Goal: Information Seeking & Learning: Compare options

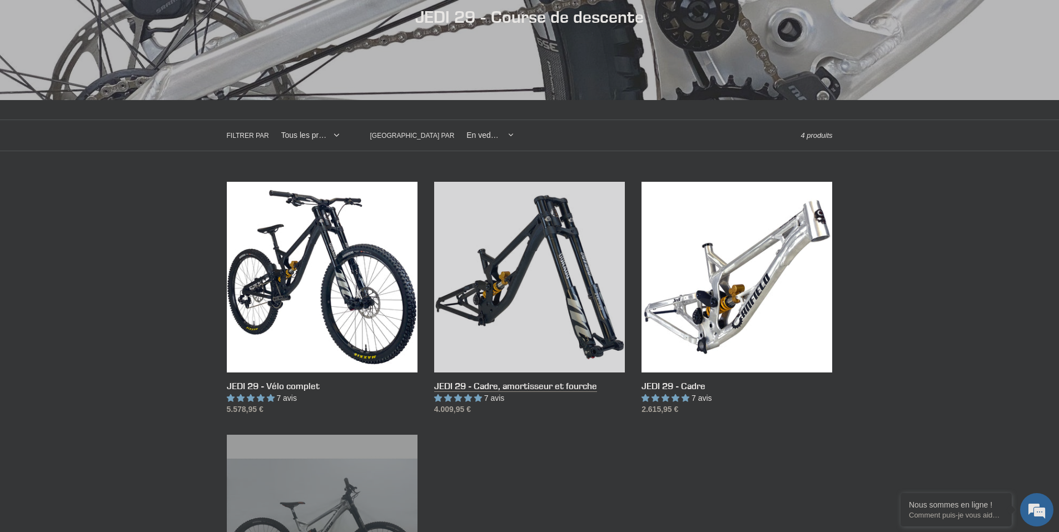
scroll to position [224, 0]
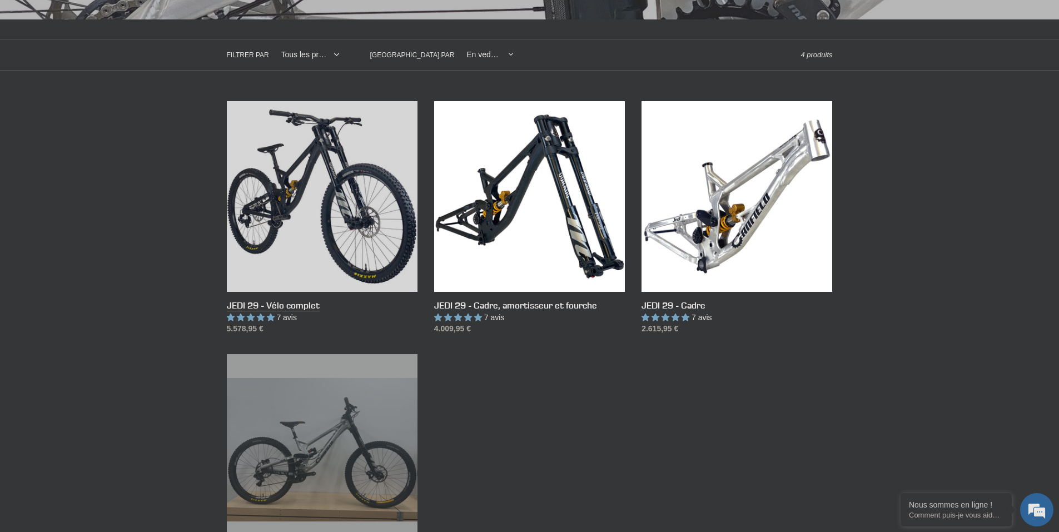
click at [309, 220] on link "JEDI 29 - Vélo complet" at bounding box center [322, 218] width 191 height 234
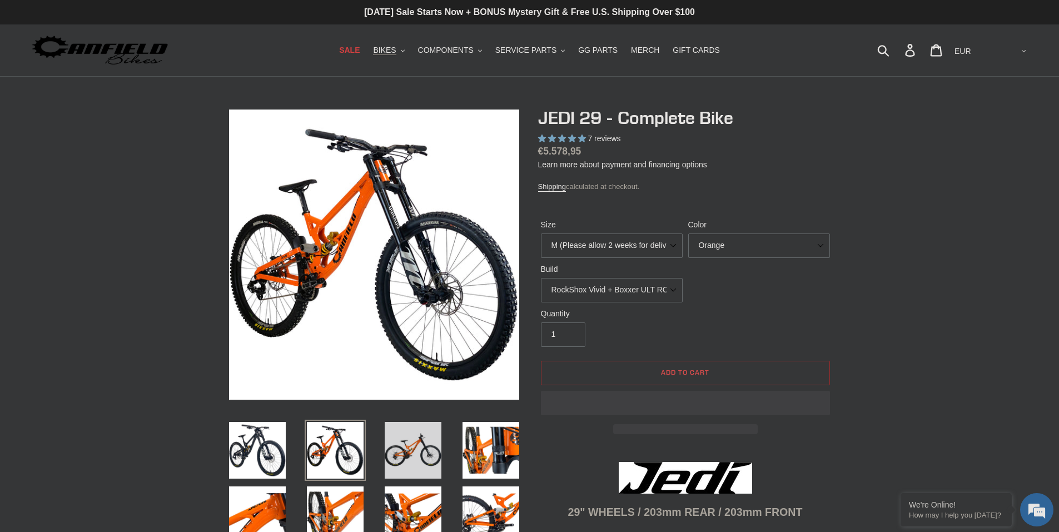
click at [414, 446] on img at bounding box center [412, 450] width 61 height 61
select select "highest-rating"
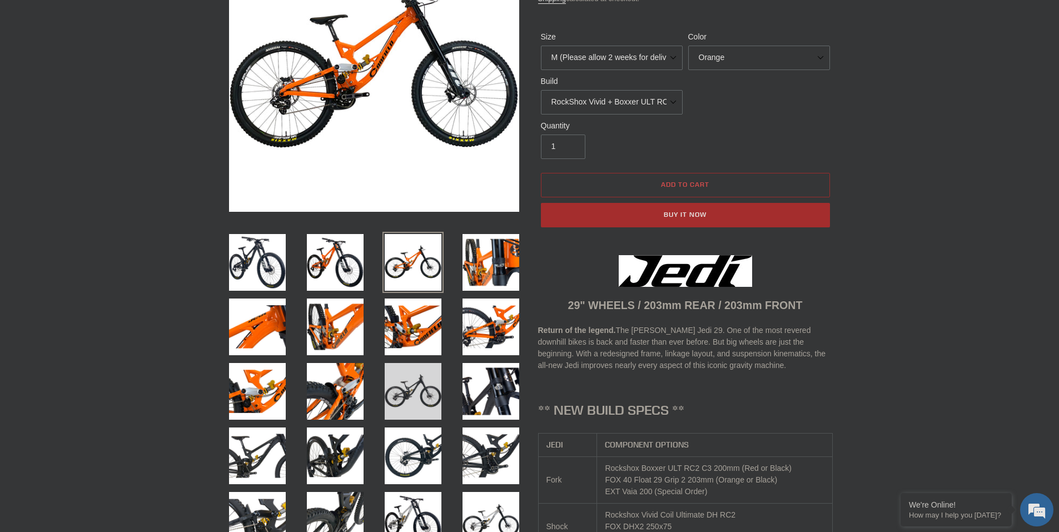
click at [417, 390] on img at bounding box center [412, 391] width 61 height 61
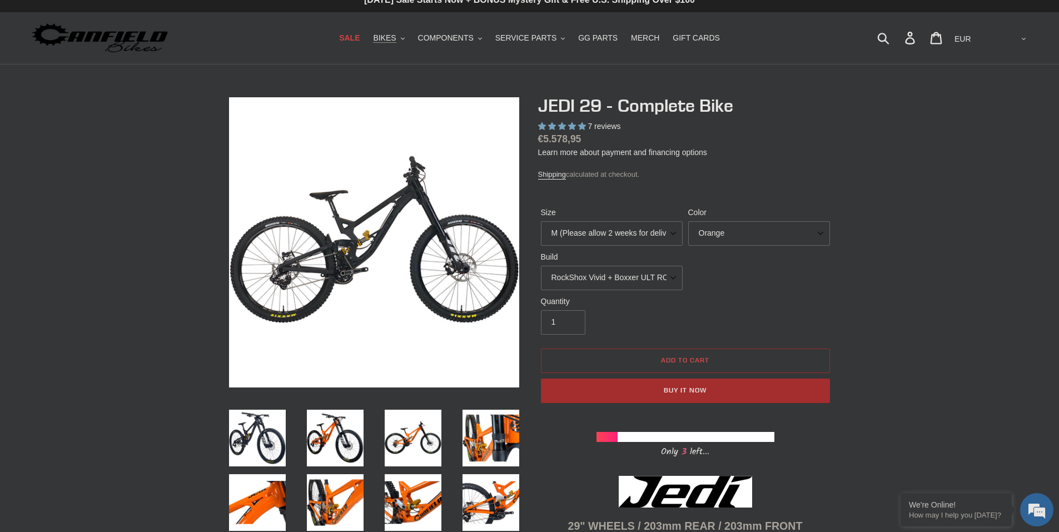
scroll to position [10, 0]
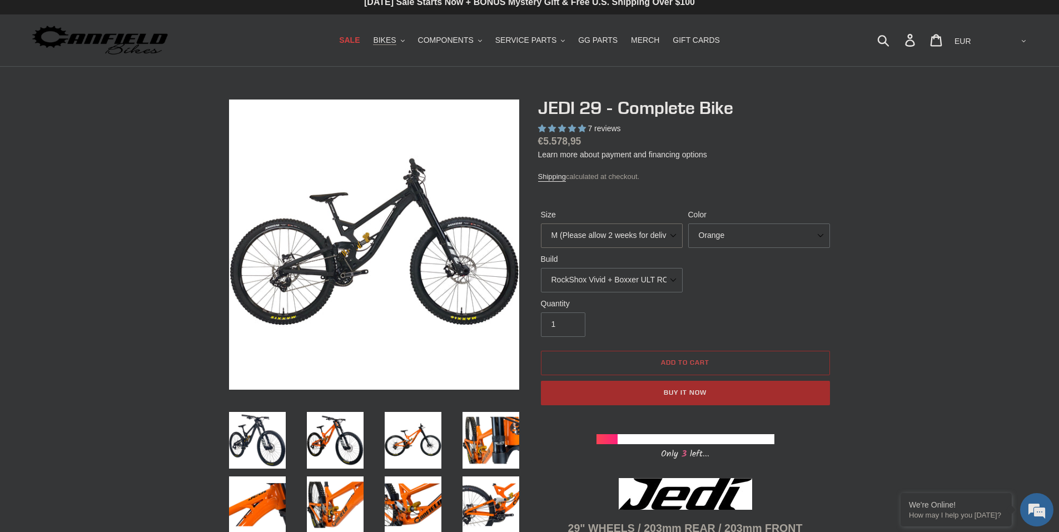
click at [672, 233] on select "M (Please allow 2 weeks for delivery) L (Please allow 2 weeks for delivery) XL …" at bounding box center [612, 235] width 142 height 24
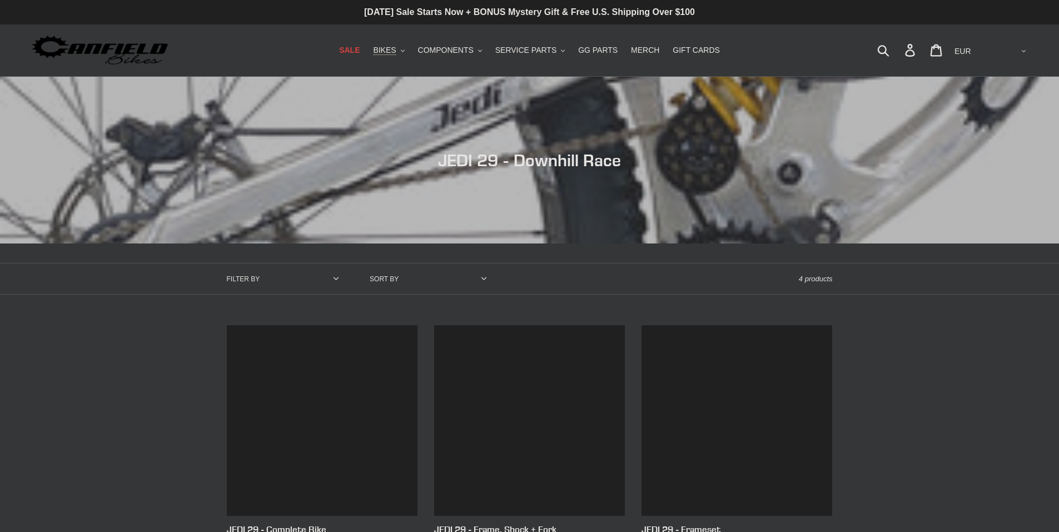
click at [667, 325] on link "JEDI 29 - Frameset" at bounding box center [737, 442] width 191 height 234
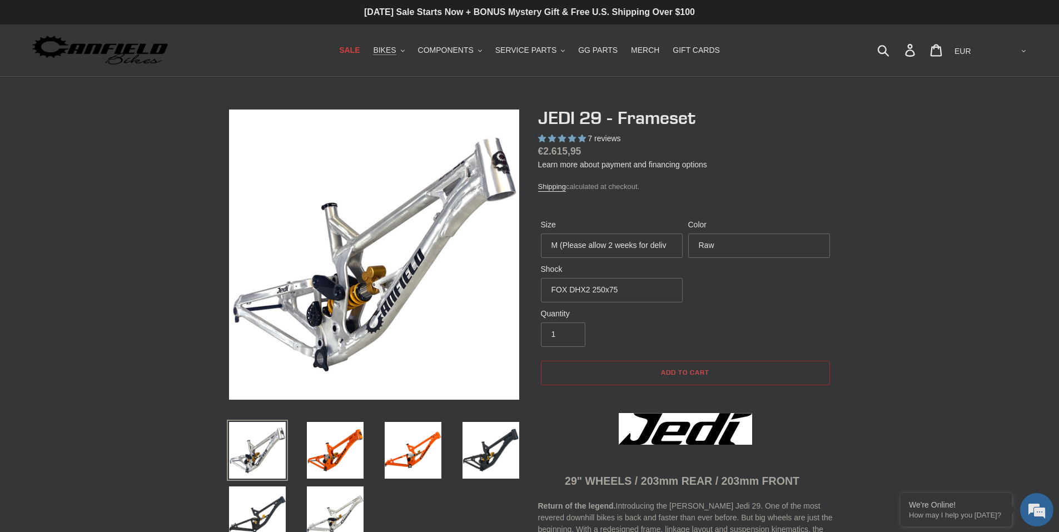
select select "highest-rating"
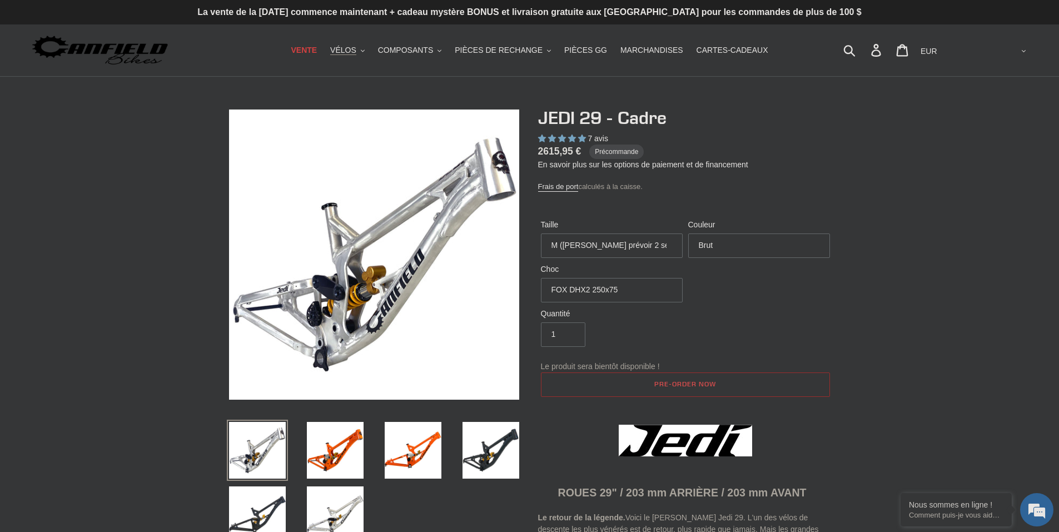
select select "Stealth Black"
click at [688, 233] on select "Orange Brut Noir furtif" at bounding box center [759, 245] width 142 height 24
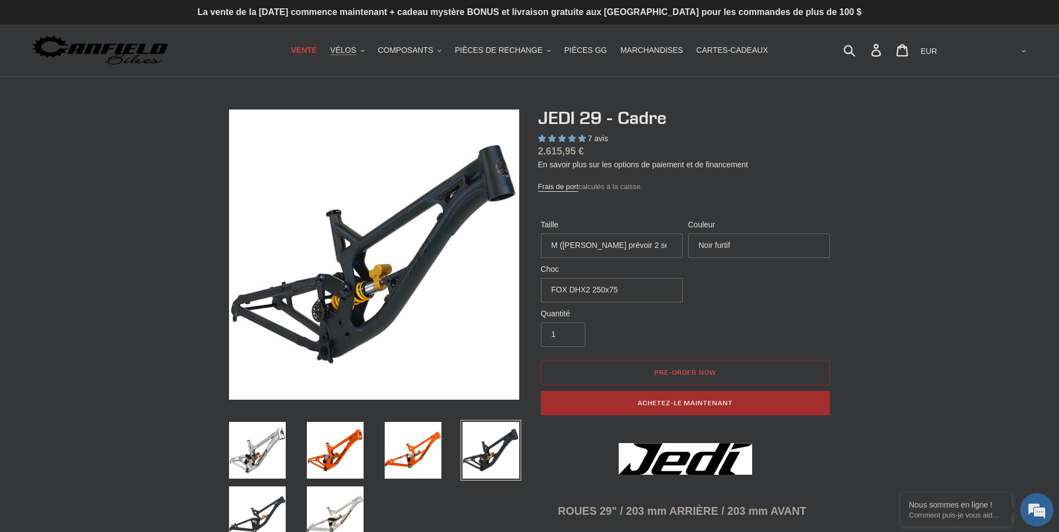
click at [670, 289] on select "Pas de choc FOX DHX2 250x75 RockShox Vivid Ultimate DH 250x75 EXT e-Storia LOX …" at bounding box center [612, 290] width 142 height 24
select select "RockShox Vivid Ultimate DH 250x75"
click at [541, 278] on select "Pas de choc FOX DHX2 250x75 RockShox Vivid Ultimate DH 250x75 EXT e-Storia LOX …" at bounding box center [612, 290] width 142 height 24
click at [777, 242] on select "Orange Brut Noir furtif" at bounding box center [759, 245] width 142 height 24
select select "Orange"
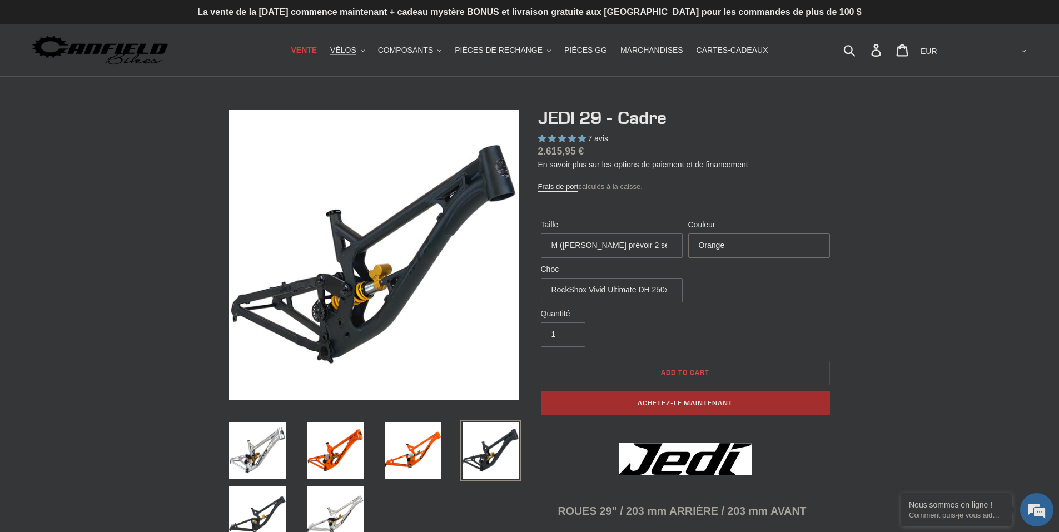
click at [688, 233] on select "Orange Brut Noir furtif" at bounding box center [759, 245] width 142 height 24
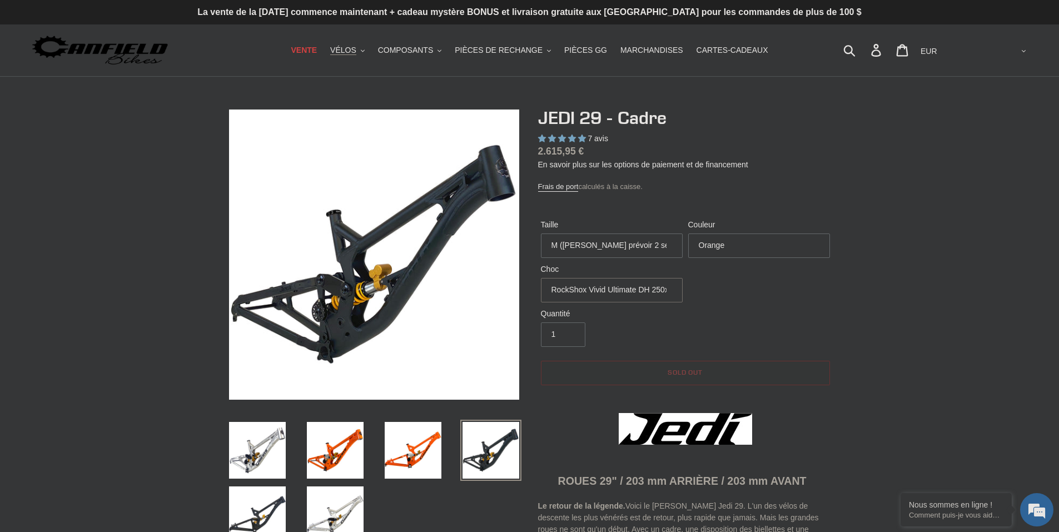
click at [670, 293] on select "Pas de choc FOX DHX2 250x75 RockShox Vivid Ultimate DH 250x75 EXT e-Storia LOX …" at bounding box center [612, 290] width 142 height 24
select select "No Shock"
click at [541, 278] on select "Pas de choc FOX DHX2 250x75 RockShox Vivid Ultimate DH 250x75 EXT e-Storia LOX …" at bounding box center [612, 290] width 142 height 24
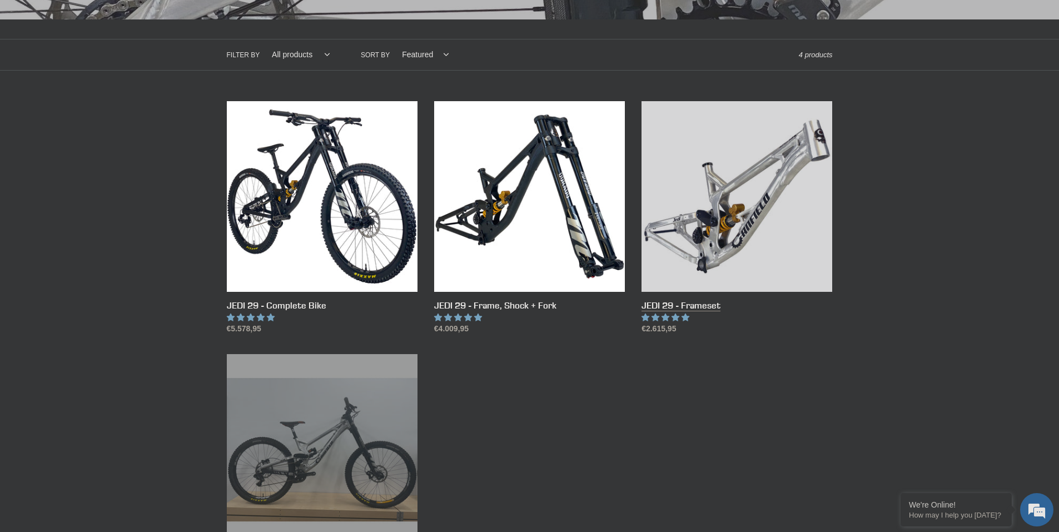
click at [690, 309] on link "JEDI 29 - Frameset" at bounding box center [737, 218] width 191 height 234
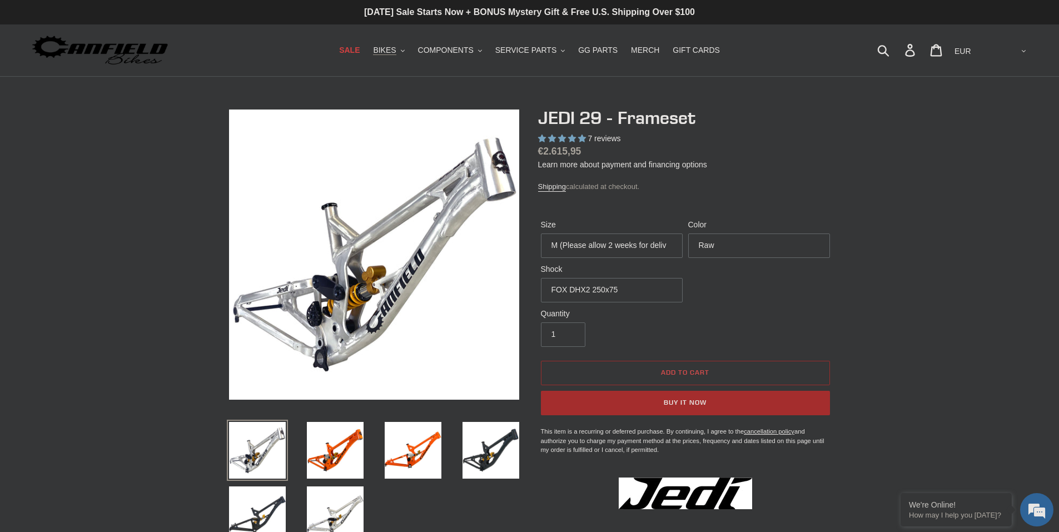
select select "highest-rating"
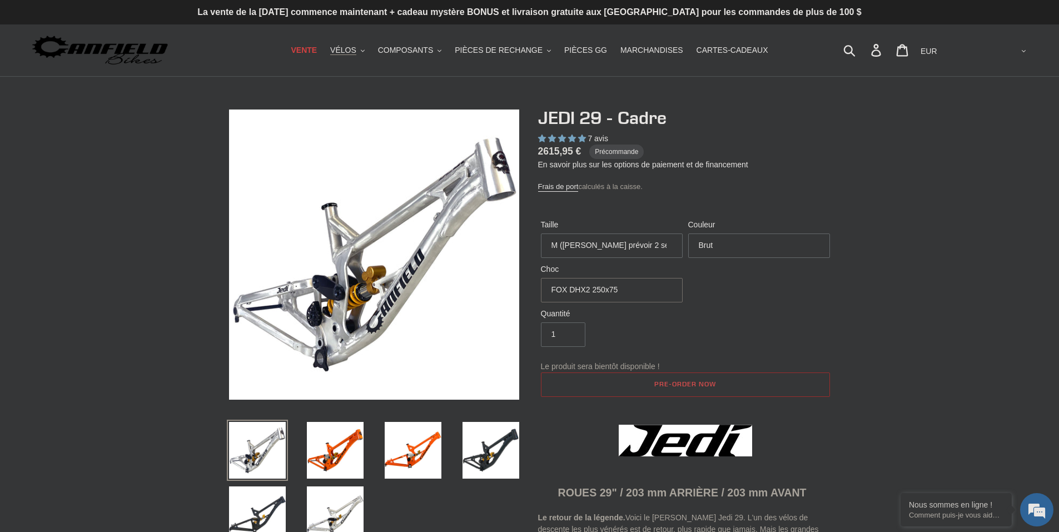
click at [662, 280] on select "Pas de choc FOX DHX2 250x75 RockShox Vivid Ultimate DH 250x75 EXT e-Storia LOX …" at bounding box center [612, 290] width 142 height 24
select select "No Shock"
click at [541, 278] on select "Pas de choc FOX DHX2 250x75 RockShox Vivid Ultimate DH 250x75 EXT e-Storia LOX …" at bounding box center [612, 290] width 142 height 24
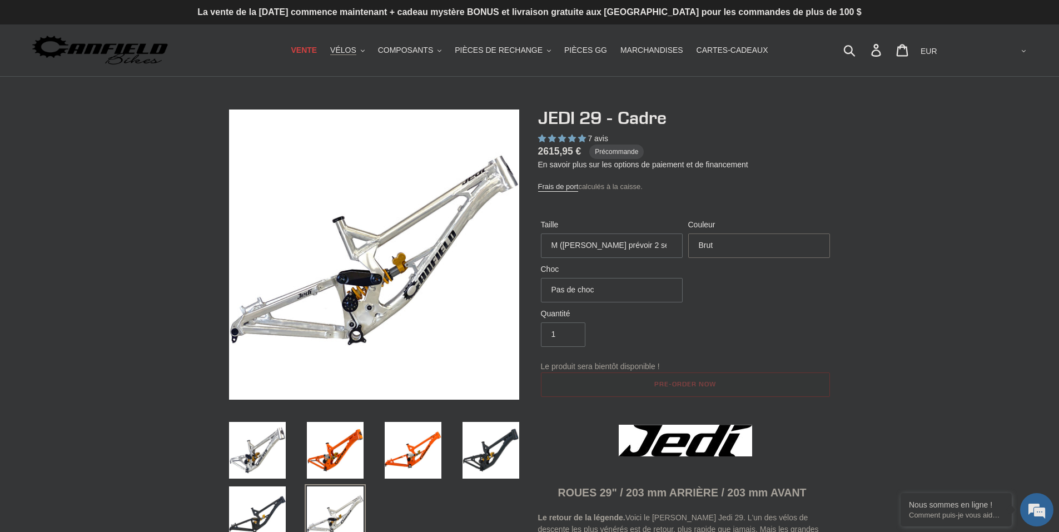
click at [815, 244] on select "Orange Brut Noir furtif" at bounding box center [759, 245] width 142 height 24
select select "Stealth Black"
click at [688, 233] on select "Orange Brut Noir furtif" at bounding box center [759, 245] width 142 height 24
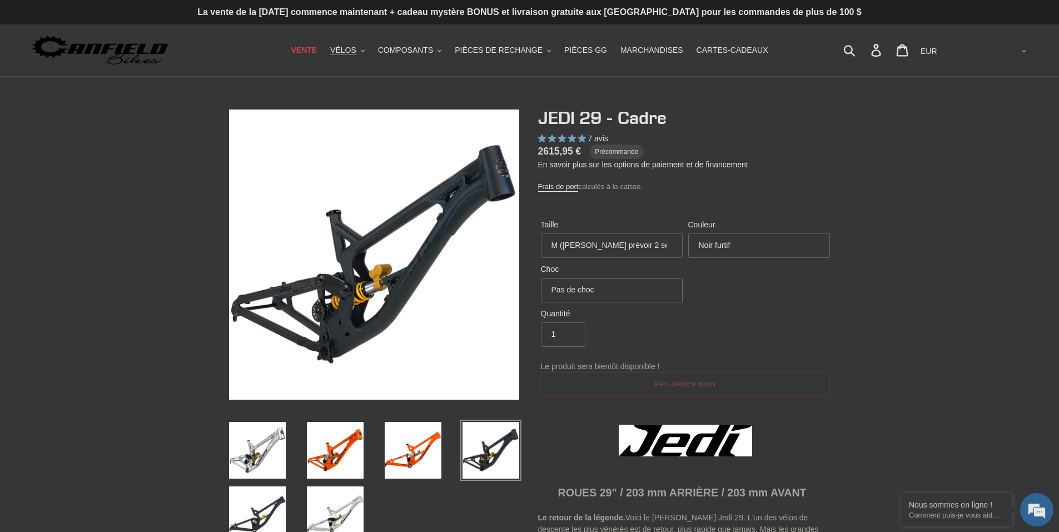
click at [662, 291] on select "Pas de choc FOX DHX2 250x75 RockShox Vivid Ultimate DH 250x75 EXT e-Storia LOX …" at bounding box center [612, 290] width 142 height 24
click at [541, 278] on select "Pas de choc FOX DHX2 250x75 RockShox Vivid Ultimate DH 250x75 EXT e-Storia LOX …" at bounding box center [612, 290] width 142 height 24
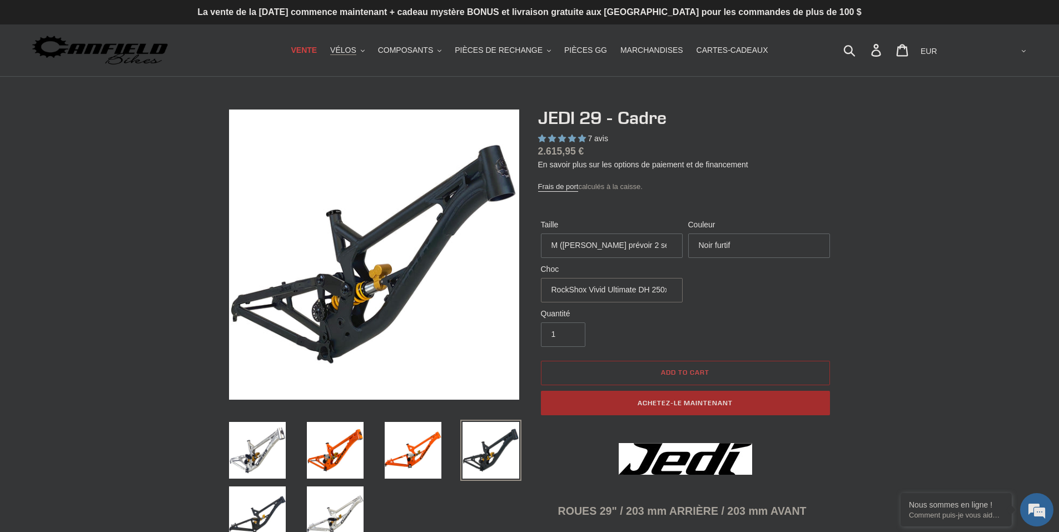
click at [654, 291] on select "Pas de choc FOX DHX2 250x75 RockShox Vivid Ultimate DH 250x75 EXT e-Storia LOX …" at bounding box center [612, 290] width 142 height 24
click at [541, 278] on select "Pas de choc FOX DHX2 250x75 RockShox Vivid Ultimate DH 250x75 EXT e-Storia LOX …" at bounding box center [612, 290] width 142 height 24
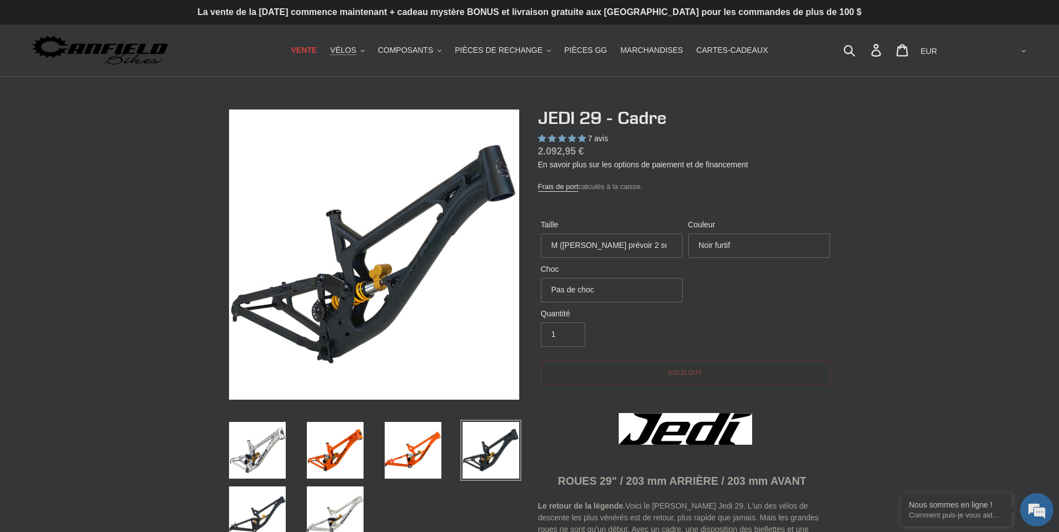
click at [680, 288] on select "Pas de choc FOX DHX2 250x75 RockShox Vivid Ultimate DH 250x75 EXT e-Storia LOX …" at bounding box center [612, 290] width 142 height 24
select select "EXT e-Storia LOX V3"
click at [541, 278] on select "Pas de choc FOX DHX2 250x75 RockShox Vivid Ultimate DH 250x75 EXT e-Storia LOX …" at bounding box center [612, 290] width 142 height 24
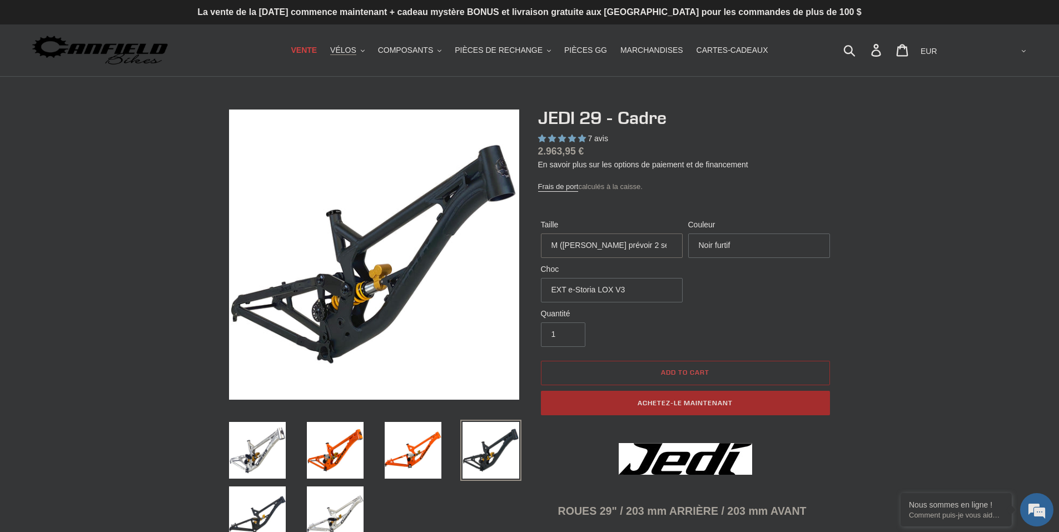
click at [678, 251] on select "M (Veuillez prévoir 2 semaines pour la livraison) L (Veuillez prévoir 2 semaine…" at bounding box center [612, 245] width 142 height 24
select select "XL"
click at [541, 233] on select "M (Veuillez prévoir 2 semaines pour la livraison) L (Veuillez prévoir 2 semaine…" at bounding box center [612, 245] width 142 height 24
click at [655, 289] on select "Pas de choc FOX DHX2 250x75 RockShox Vivid Ultimate DH 250x75 EXT e-Storia LOX …" at bounding box center [612, 290] width 142 height 24
select select "No Shock"
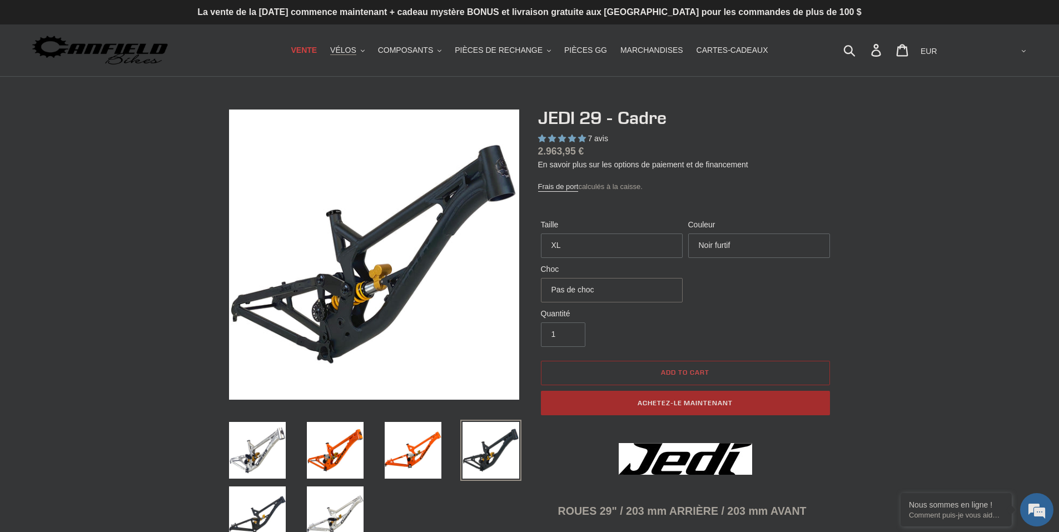
click at [541, 278] on select "Pas de choc FOX DHX2 250x75 RockShox Vivid Ultimate DH 250x75 EXT e-Storia LOX …" at bounding box center [612, 290] width 142 height 24
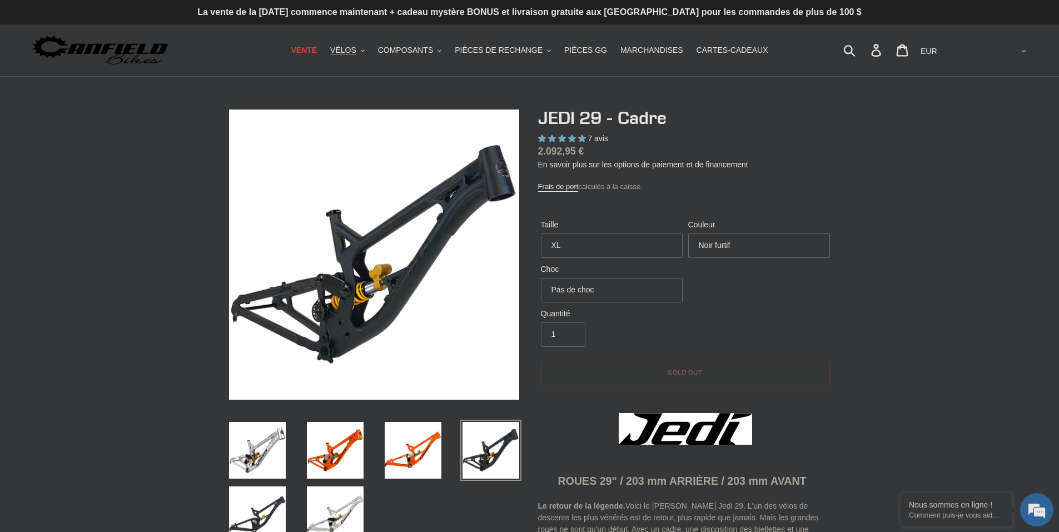
click at [675, 379] on button "Sold out" at bounding box center [685, 373] width 289 height 24
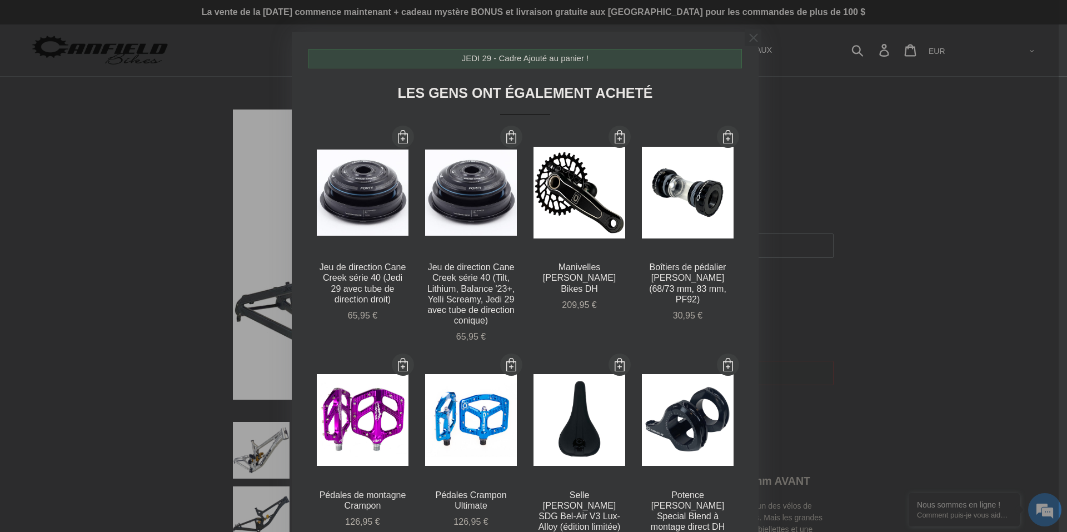
click at [752, 39] on span at bounding box center [753, 37] width 17 height 17
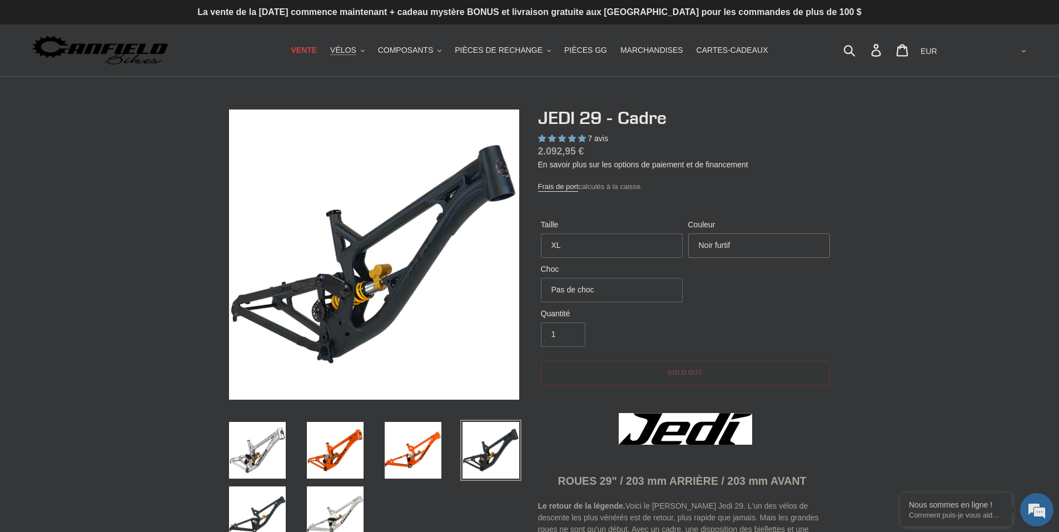
click at [755, 239] on select "Orange Brut Noir furtif" at bounding box center [759, 245] width 142 height 24
select select "Raw"
click at [688, 233] on select "Orange Brut Noir furtif" at bounding box center [759, 245] width 142 height 24
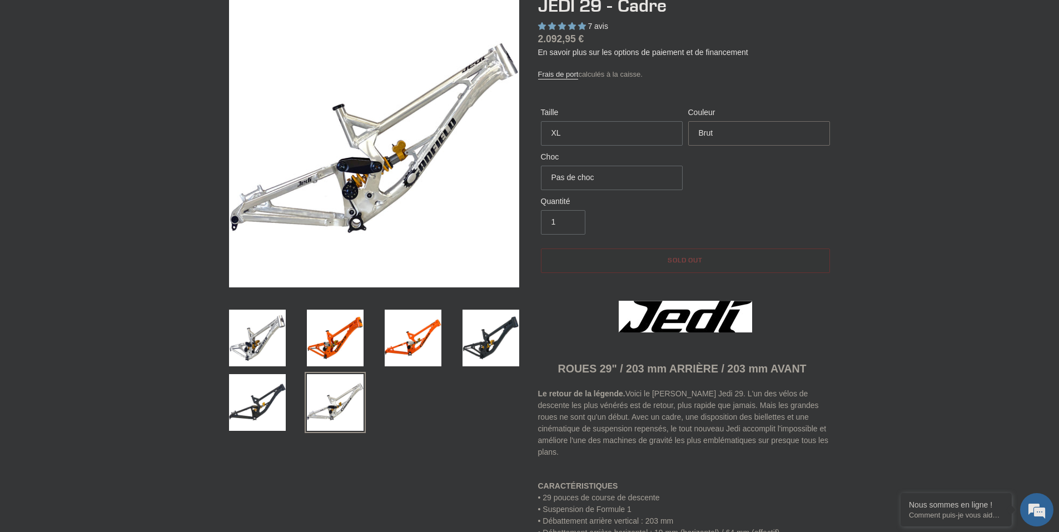
scroll to position [77, 0]
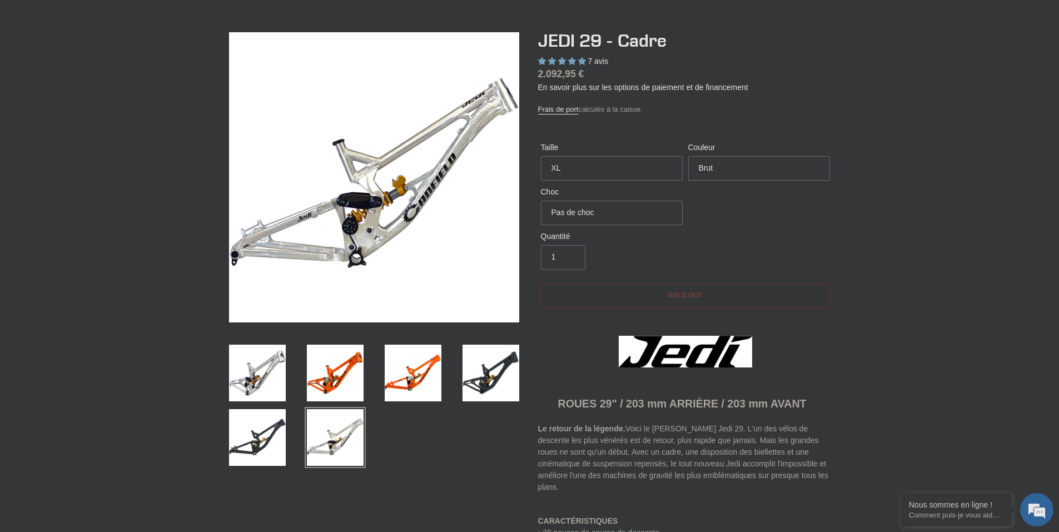
click at [663, 211] on select "Pas de choc FOX DHX2 250x75 RockShox Vivid Ultimate DH 250x75 EXT e-Storia LOX …" at bounding box center [612, 213] width 142 height 24
click at [541, 201] on select "Pas de choc FOX DHX2 250x75 RockShox Vivid Ultimate DH 250x75 EXT e-Storia LOX …" at bounding box center [612, 213] width 142 height 24
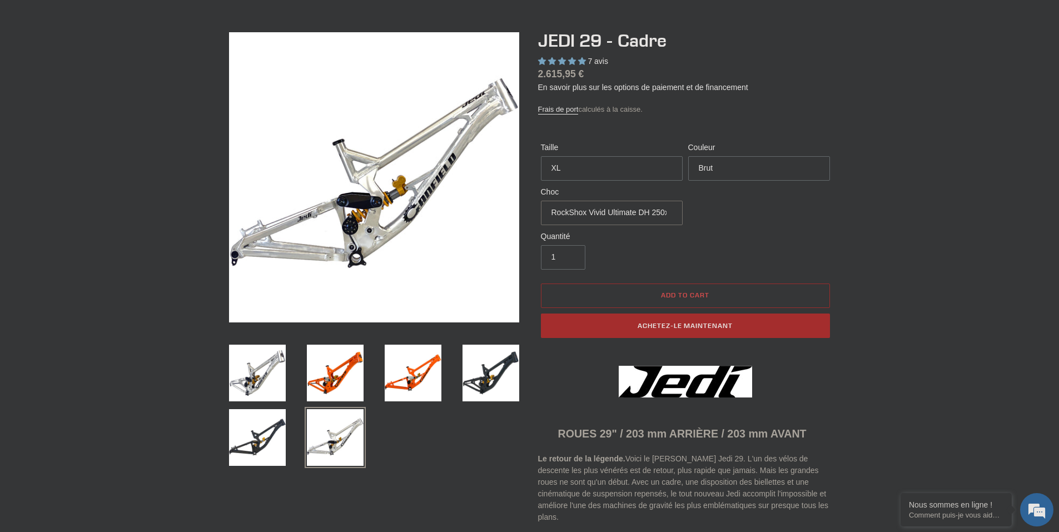
click at [675, 211] on select "Pas de choc FOX DHX2 250x75 RockShox Vivid Ultimate DH 250x75 EXT e-Storia LOX …" at bounding box center [612, 213] width 142 height 24
click at [541, 201] on select "Pas de choc FOX DHX2 250x75 RockShox Vivid Ultimate DH 250x75 EXT e-Storia LOX …" at bounding box center [612, 213] width 142 height 24
click at [644, 210] on select "Pas de choc FOX DHX2 250x75 RockShox Vivid Ultimate DH 250x75 EXT e-Storia LOX …" at bounding box center [612, 213] width 142 height 24
select select "FOX DHX2 250x75"
click at [541, 201] on select "Pas de choc FOX DHX2 250x75 RockShox Vivid Ultimate DH 250x75 EXT e-Storia LOX …" at bounding box center [612, 213] width 142 height 24
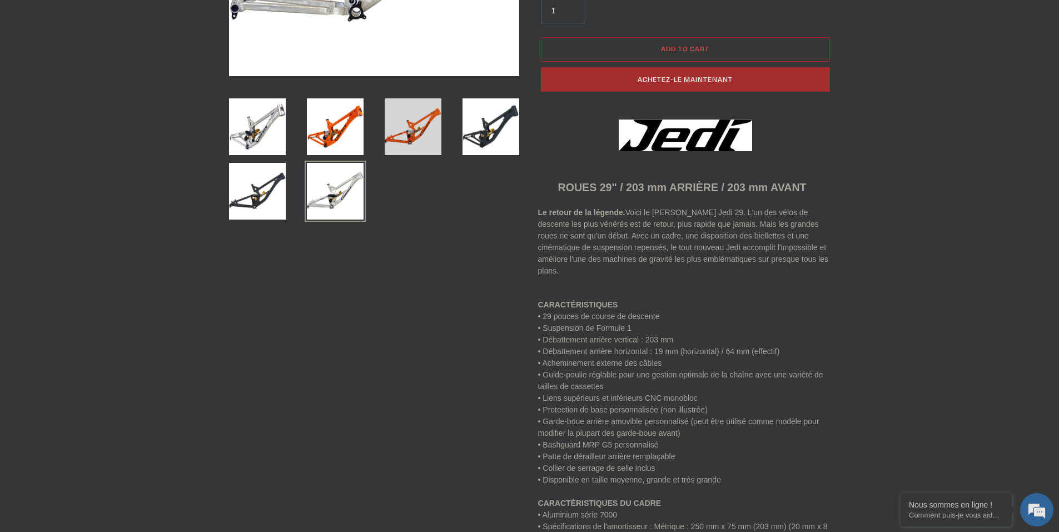
scroll to position [0, 0]
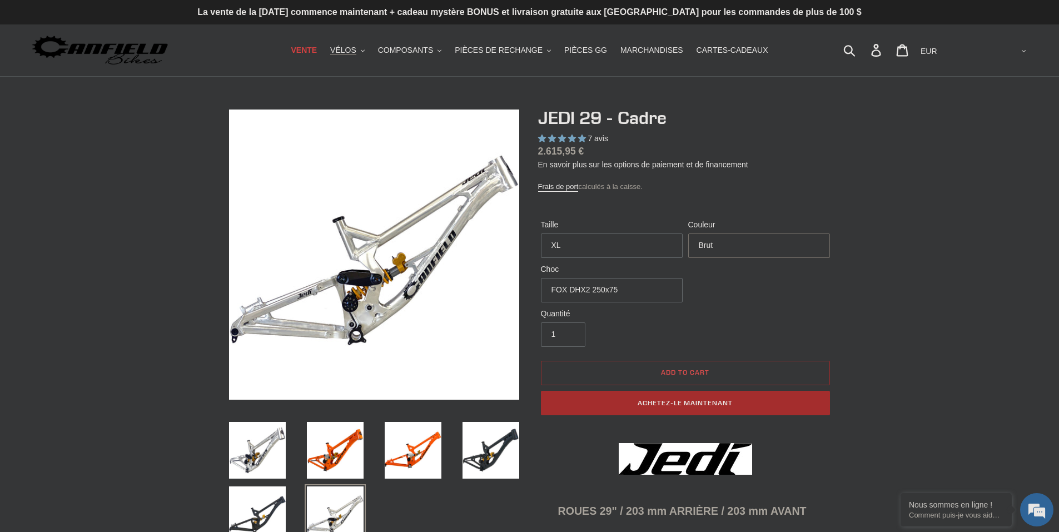
click at [731, 245] on select "Orange Brut Noir furtif" at bounding box center [759, 245] width 142 height 24
select select "Orange"
click at [688, 233] on select "Orange Brut Noir furtif" at bounding box center [759, 245] width 142 height 24
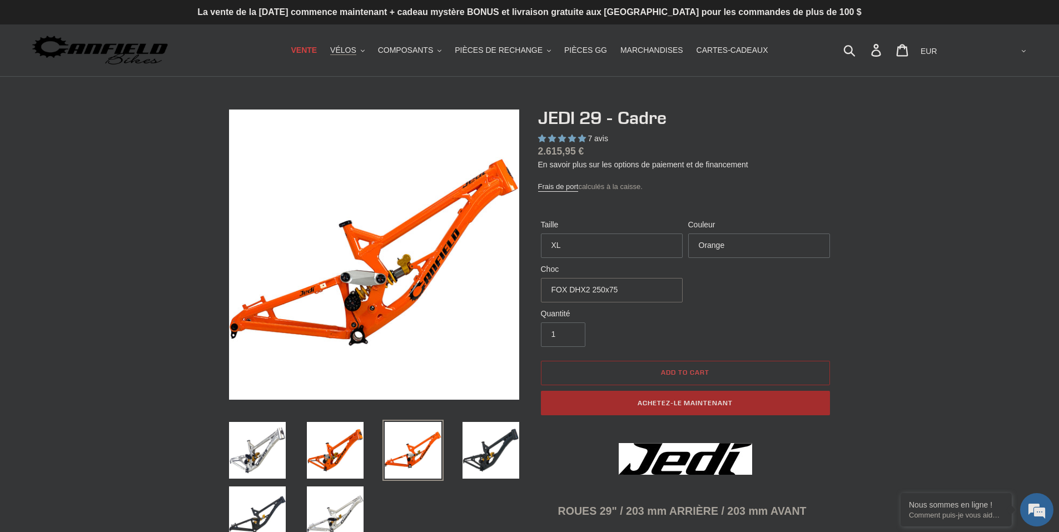
click at [674, 289] on select "Pas de choc FOX DHX2 250x75 RockShox Vivid Ultimate DH 250x75 EXT e-Storia LOX …" at bounding box center [612, 290] width 142 height 24
select select "No Shock"
click at [541, 278] on select "Pas de choc FOX DHX2 250x75 RockShox Vivid Ultimate DH 250x75 EXT e-Storia LOX …" at bounding box center [612, 290] width 142 height 24
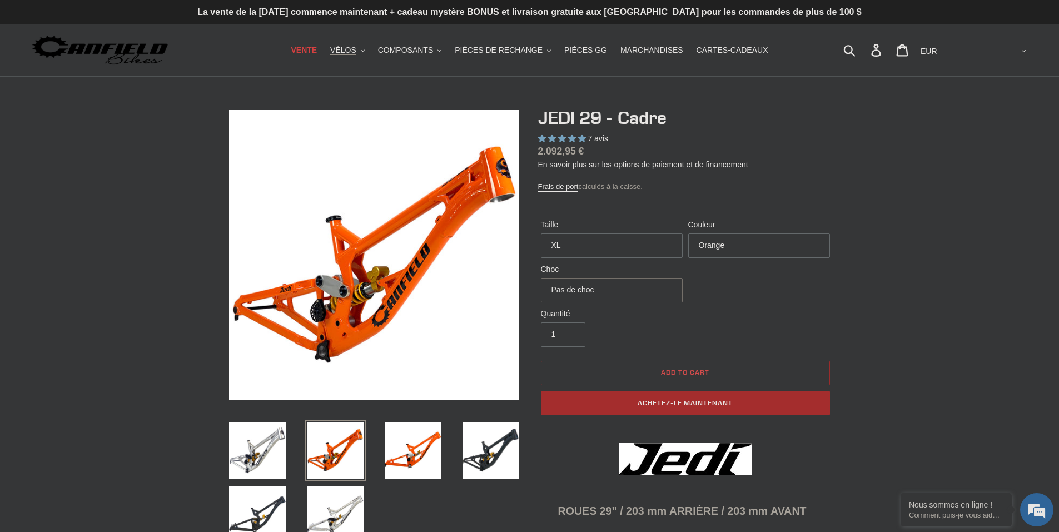
scroll to position [1, 0]
click at [652, 298] on select "Pas de choc FOX DHX2 250x75 RockShox Vivid Ultimate DH 250x75 EXT e-Storia LOX …" at bounding box center [612, 289] width 142 height 24
click at [727, 238] on select "Orange Brut Noir furtif" at bounding box center [759, 245] width 142 height 24
click at [688, 233] on select "Orange Brut Noir furtif" at bounding box center [759, 245] width 142 height 24
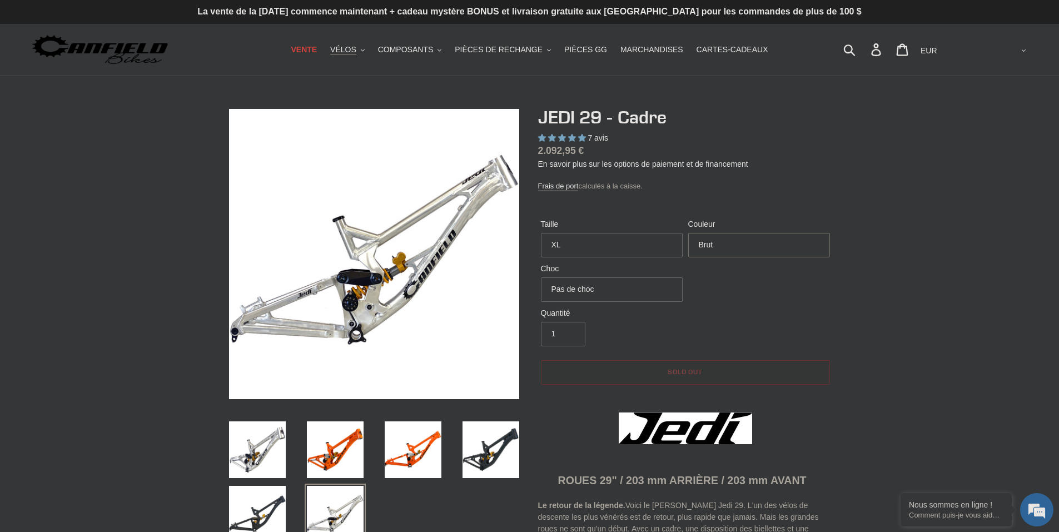
click at [806, 238] on select "Orange Brut Noir furtif" at bounding box center [759, 245] width 142 height 24
click at [688, 233] on select "Orange Brut Noir furtif" at bounding box center [759, 245] width 142 height 24
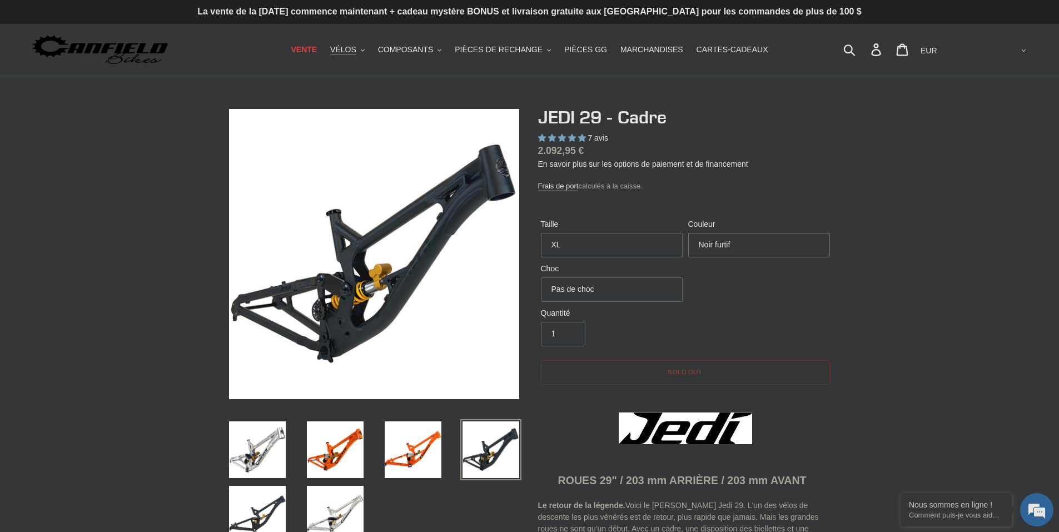
click at [716, 236] on select "Orange Brut Noir furtif" at bounding box center [759, 245] width 142 height 24
select select "Orange"
click at [688, 233] on select "Orange Brut Noir furtif" at bounding box center [759, 245] width 142 height 24
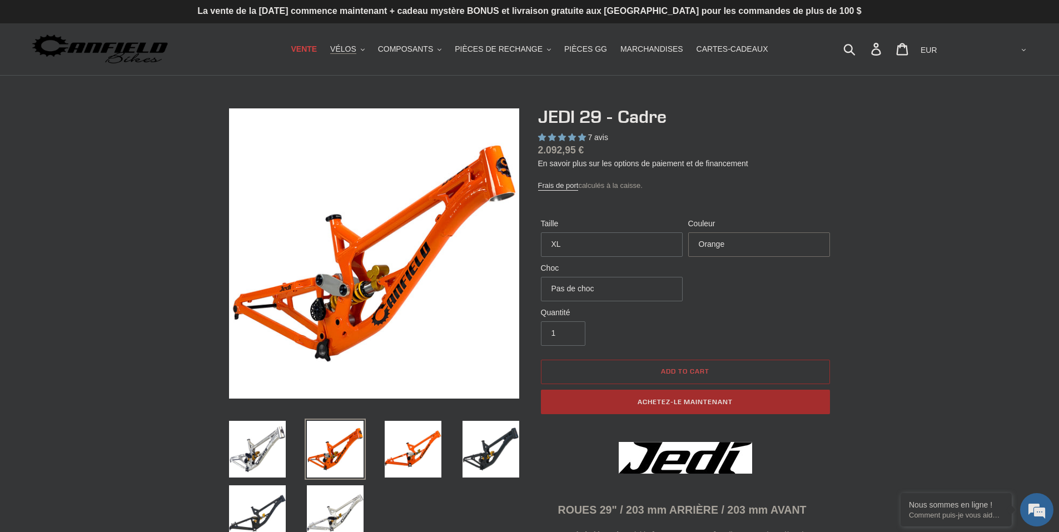
scroll to position [0, 0]
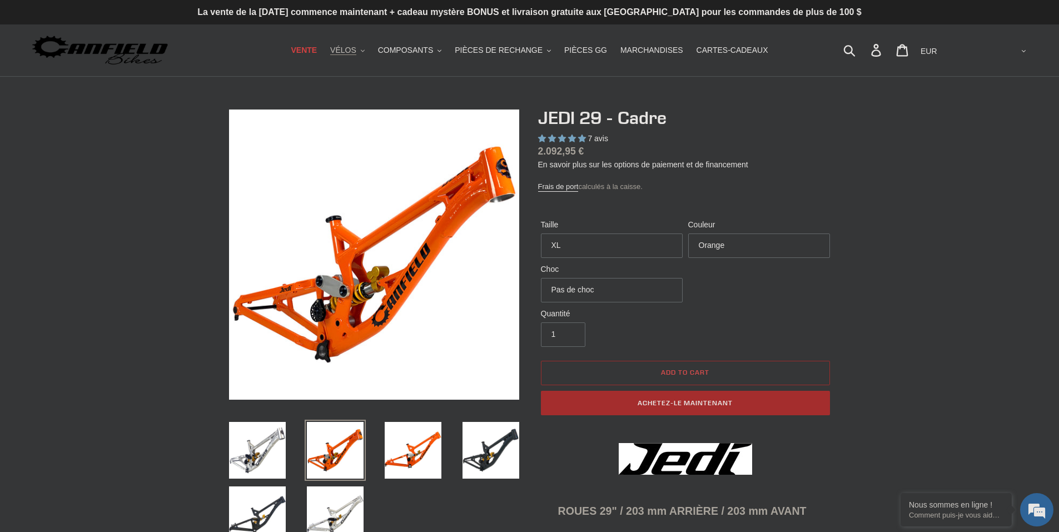
click at [370, 56] on button "VÉLOS .cls-1{fill:#231f20}" at bounding box center [348, 50] width 46 height 15
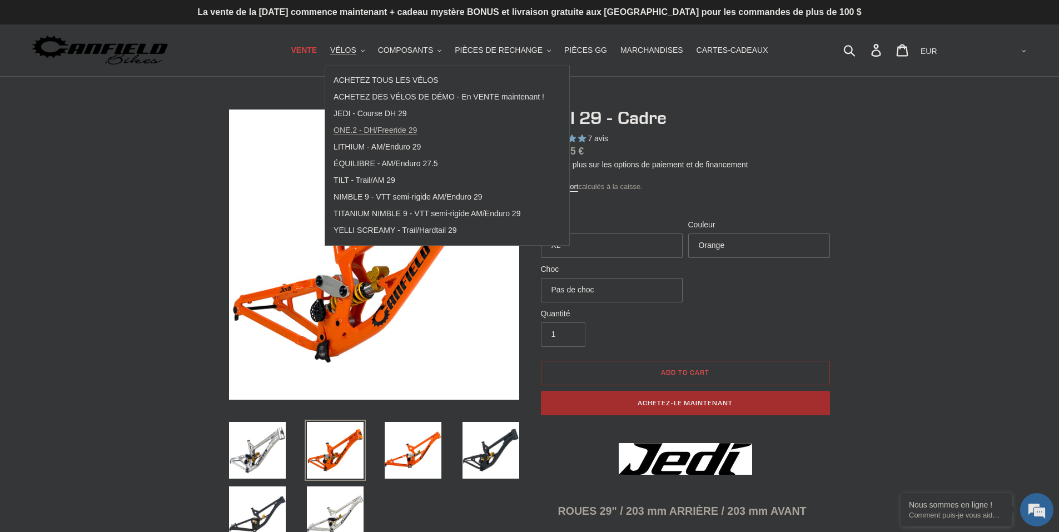
click at [411, 128] on font "ONE.2 - DH/Freeride 29" at bounding box center [375, 130] width 83 height 9
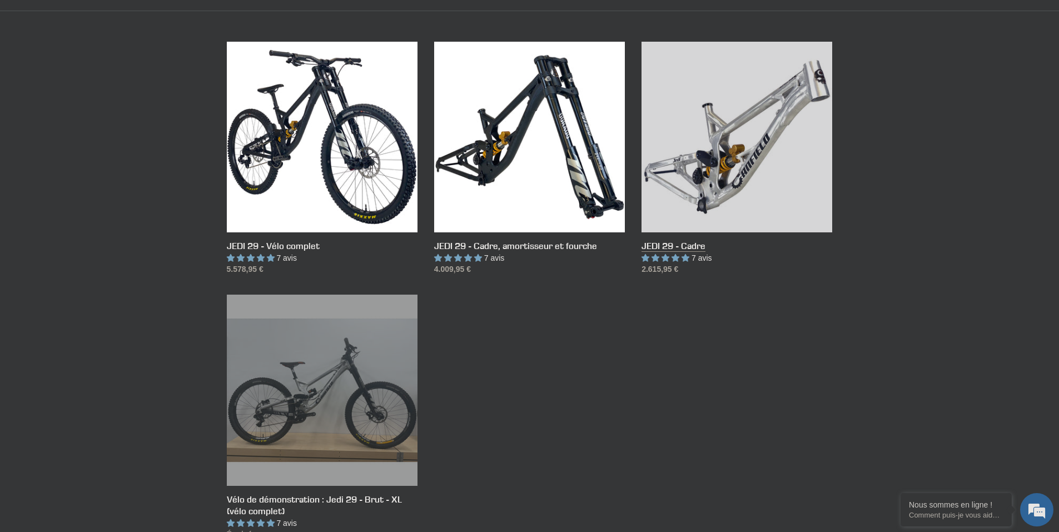
scroll to position [272, 0]
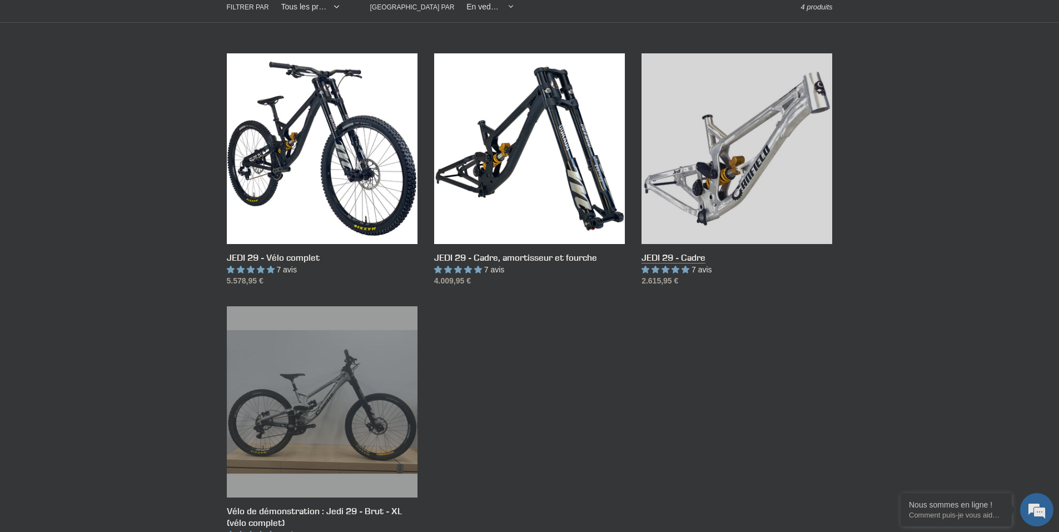
click at [753, 200] on link "JEDI 29 - Cadre" at bounding box center [737, 170] width 191 height 234
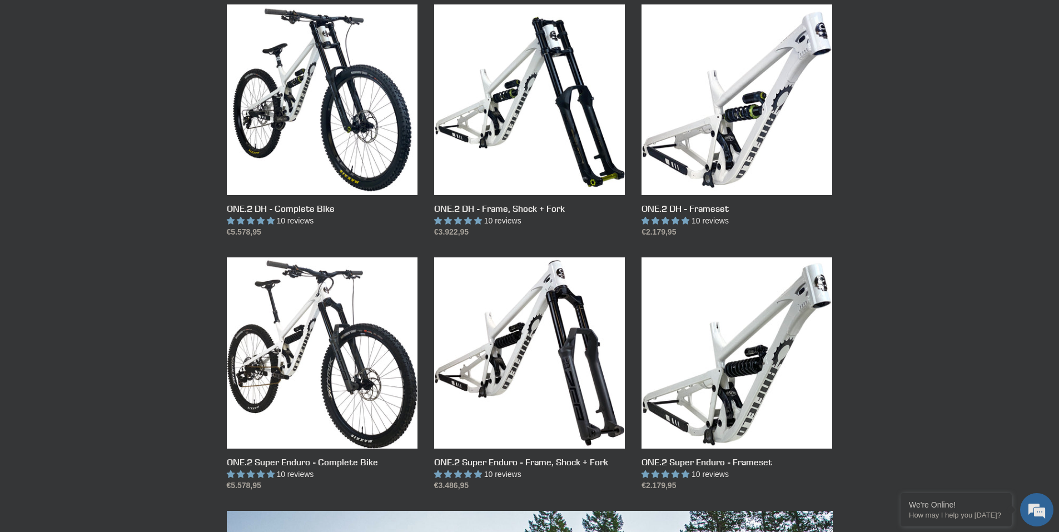
scroll to position [321, 0]
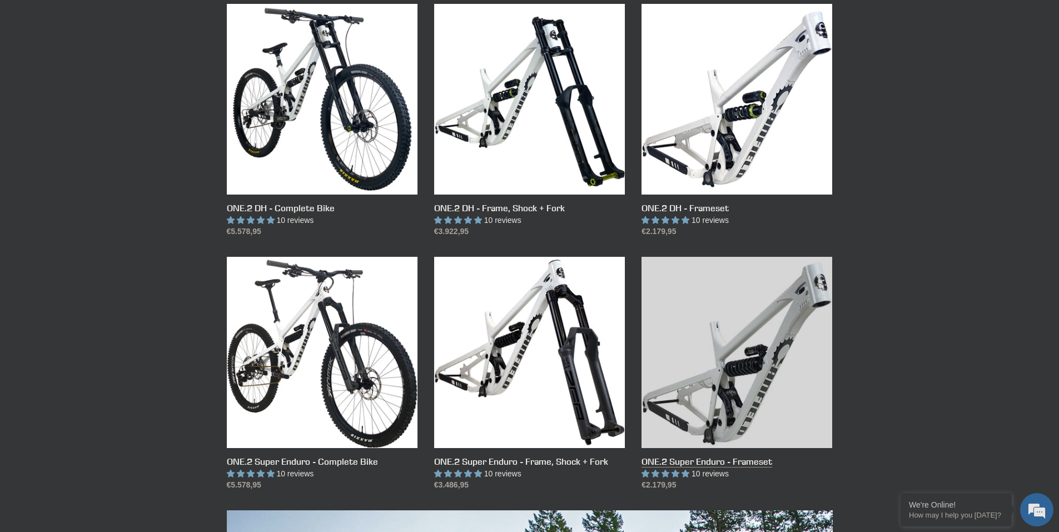
click at [730, 456] on link "ONE.2 Super Enduro - Frameset" at bounding box center [737, 374] width 191 height 234
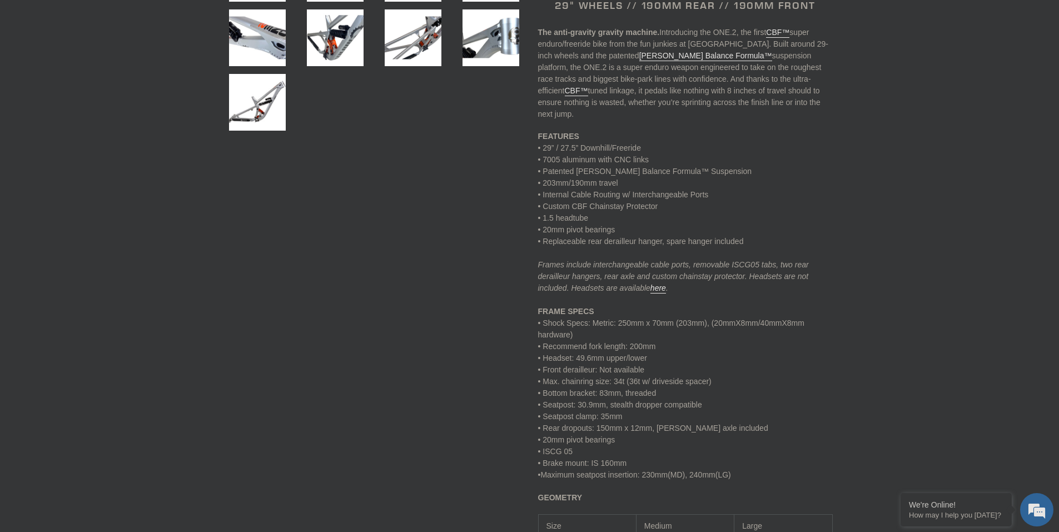
select select "highest-rating"
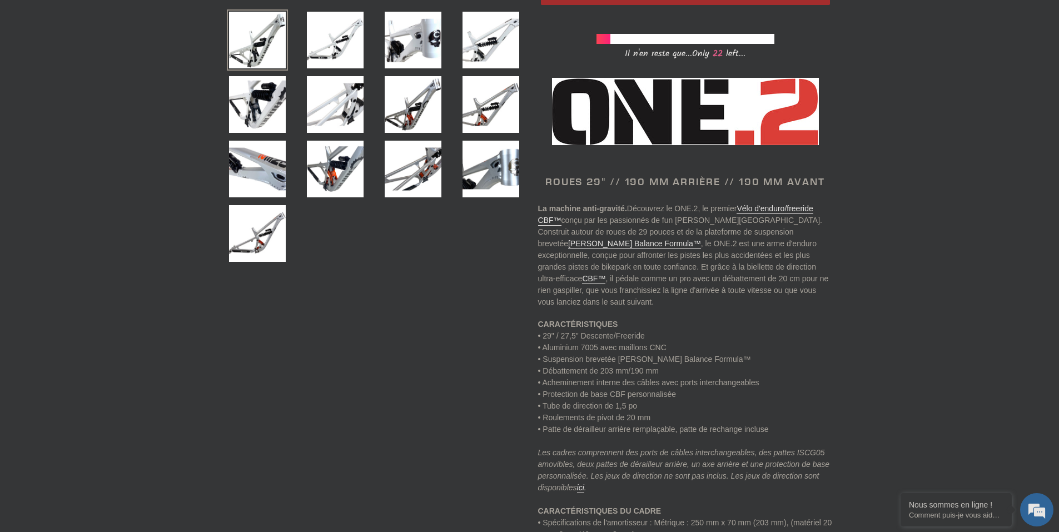
scroll to position [411, 0]
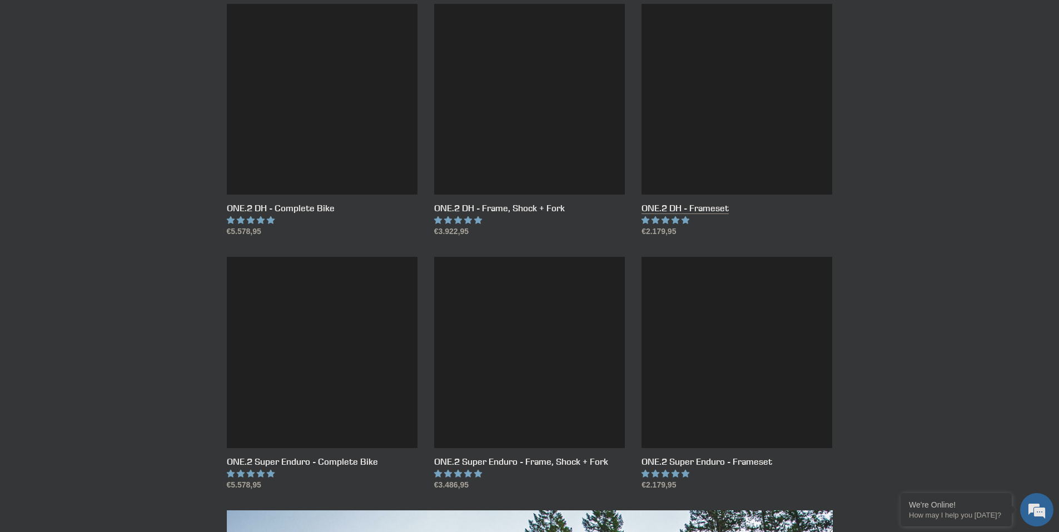
scroll to position [321, 0]
click at [678, 209] on link "ONE.2 DH - Frameset" at bounding box center [737, 121] width 191 height 234
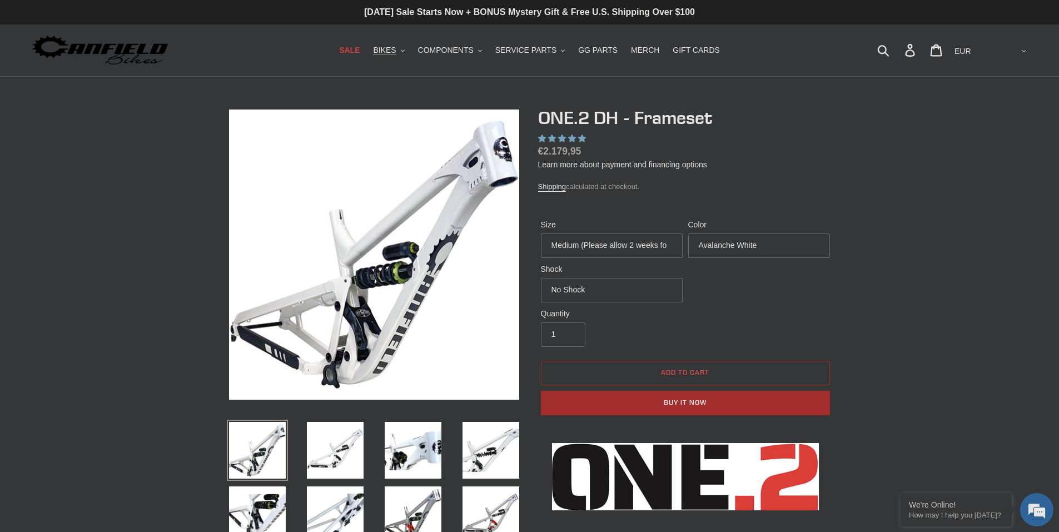
click at [675, 243] on select "Medium (Please allow 2 weeks for delivery) Large (Sold Out)" at bounding box center [612, 245] width 142 height 24
select select "highest-rating"
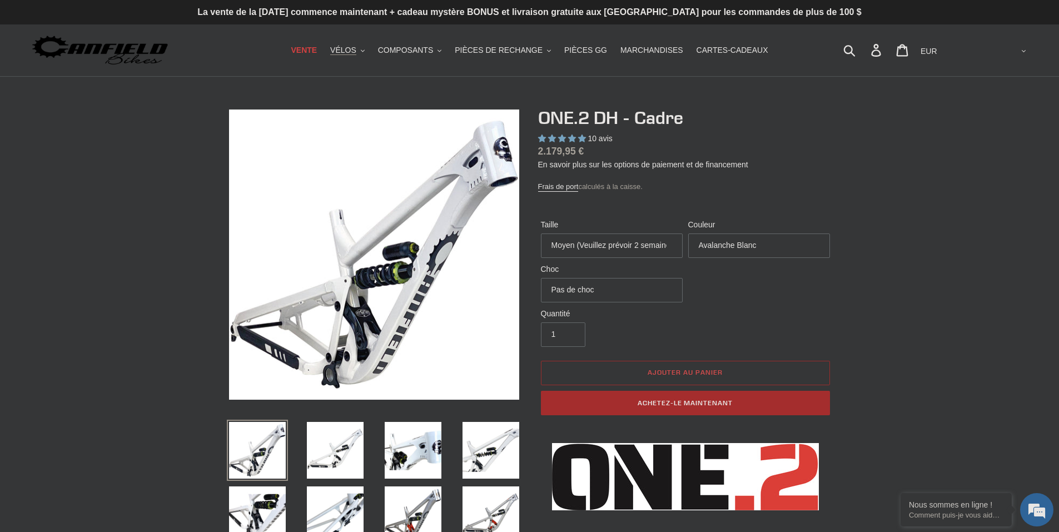
select select "Large (Sold Out)"
click at [541, 233] on select "Moyen (Veuillez prévoir 2 semaines pour la livraison) Grand (épuisé)" at bounding box center [612, 245] width 142 height 24
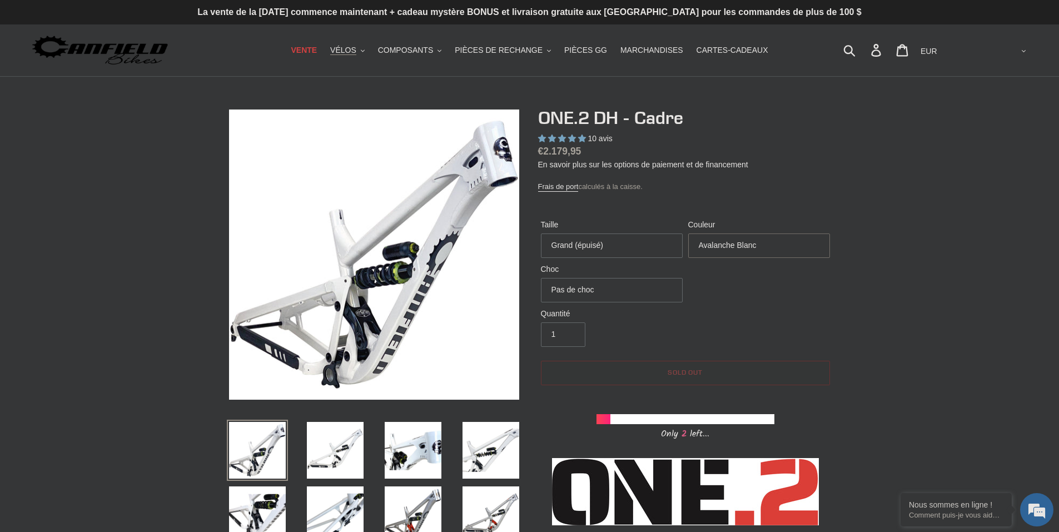
click at [798, 242] on select "Avalanche Blanc Gris bentonite" at bounding box center [759, 245] width 142 height 24
click at [769, 290] on div "Taille Moyen (Veuillez prévoir 2 semaines pour la livraison) Grand (épuisé) Cou…" at bounding box center [685, 263] width 295 height 89
click at [671, 284] on select "Pas de choc Bobine Fox DHX2 Bobine RockShox Vivid EXT Storia LOK V3 (commande p…" at bounding box center [612, 290] width 142 height 24
select select "Fox DHX2 Coil"
click at [541, 278] on select "Pas de choc Bobine Fox DHX2 Bobine RockShox Vivid EXT Storia LOK V3 (commande p…" at bounding box center [612, 290] width 142 height 24
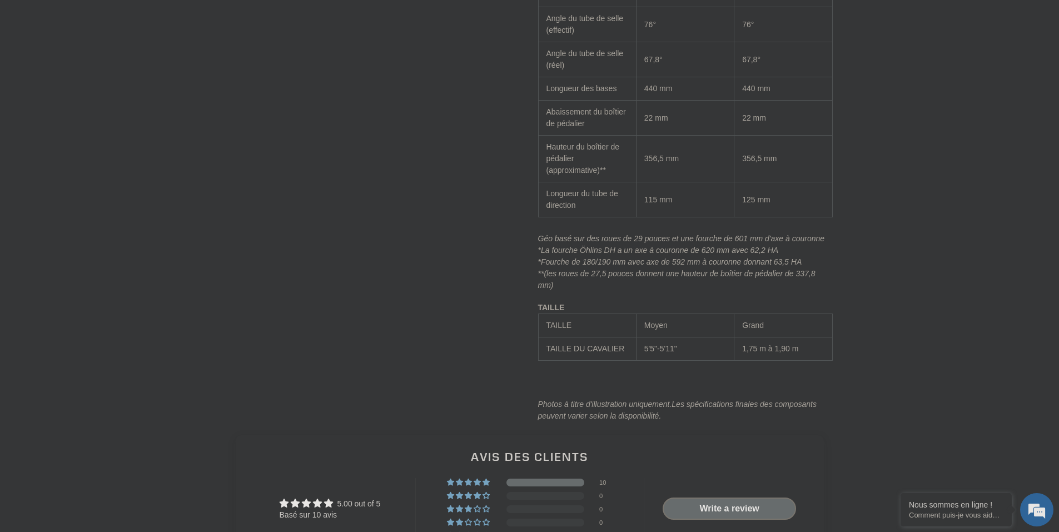
scroll to position [1458, 0]
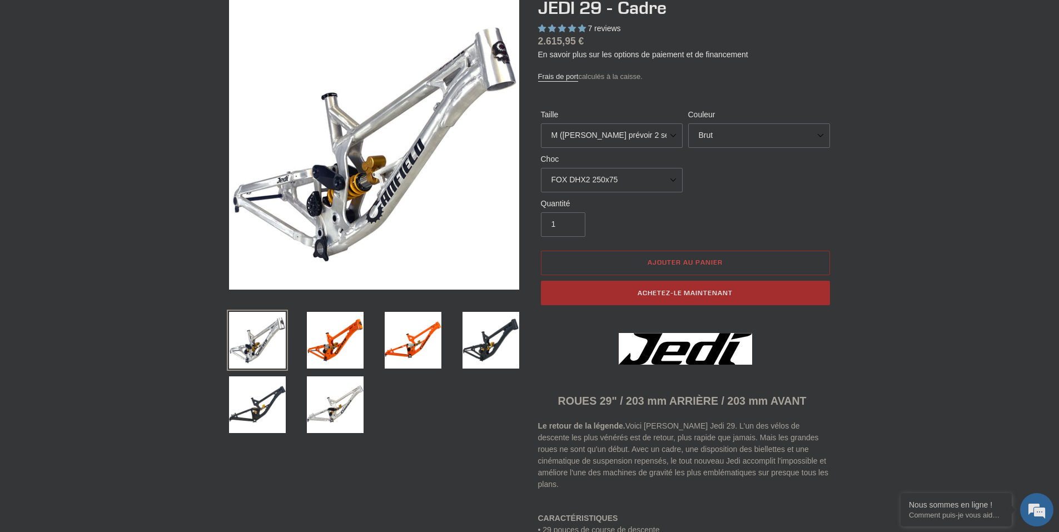
select select "highest-rating"
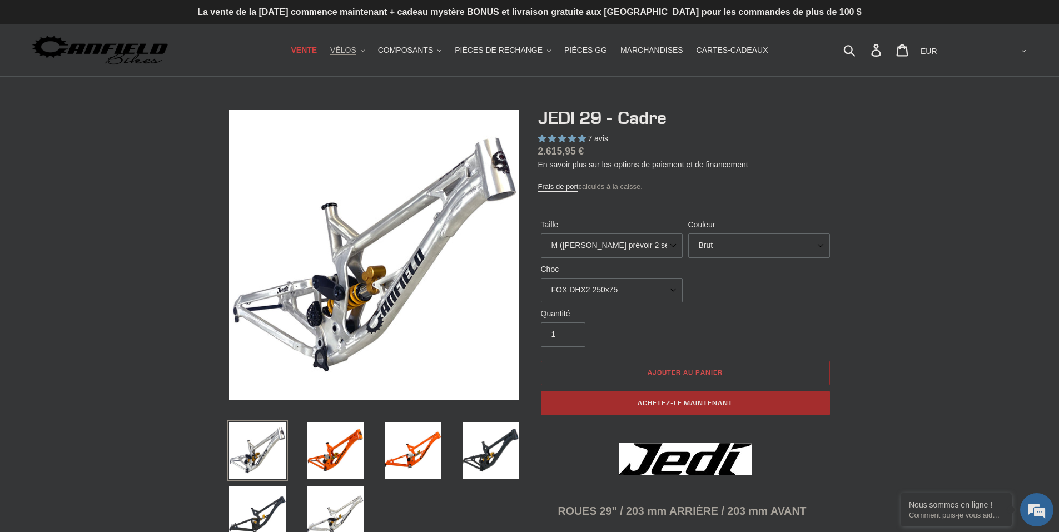
click at [356, 47] on font "VÉLOS" at bounding box center [343, 50] width 26 height 9
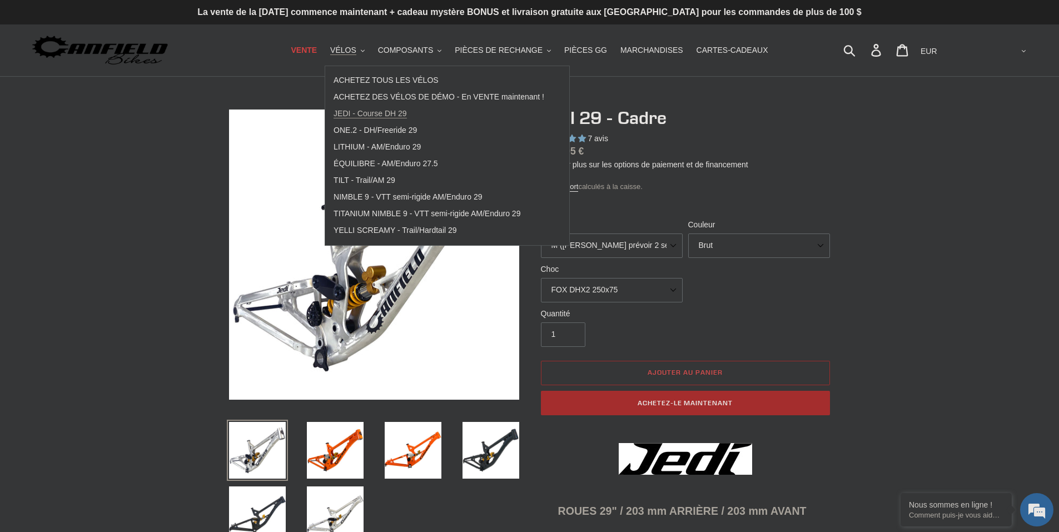
click at [407, 120] on link "JEDI - Course DH 29" at bounding box center [438, 114] width 227 height 17
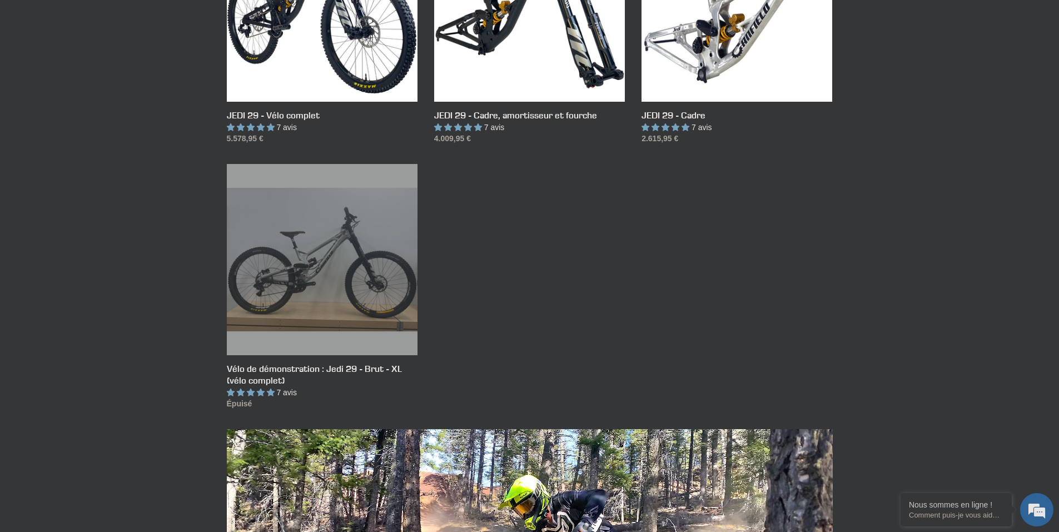
scroll to position [140, 0]
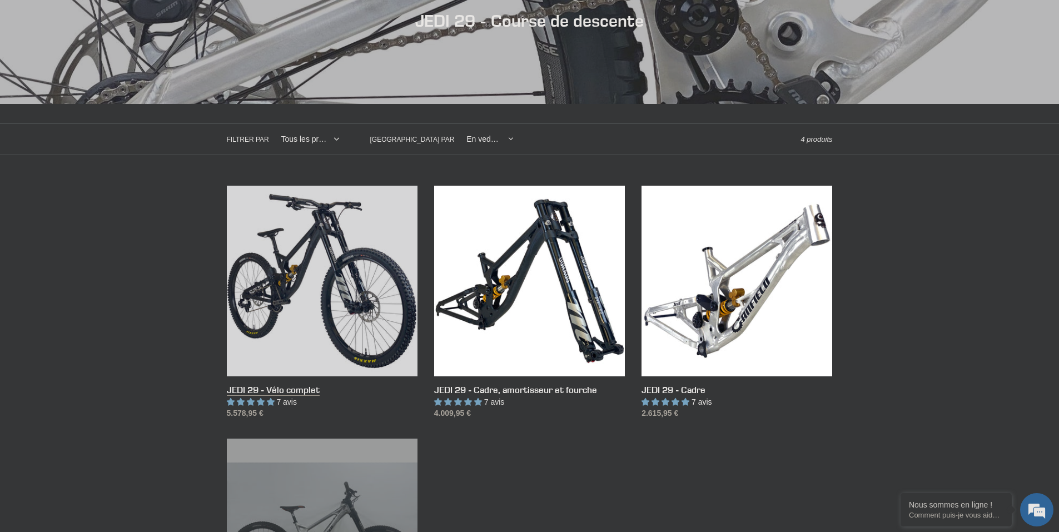
click at [256, 387] on link "JEDI 29 - Vélo complet" at bounding box center [322, 303] width 191 height 234
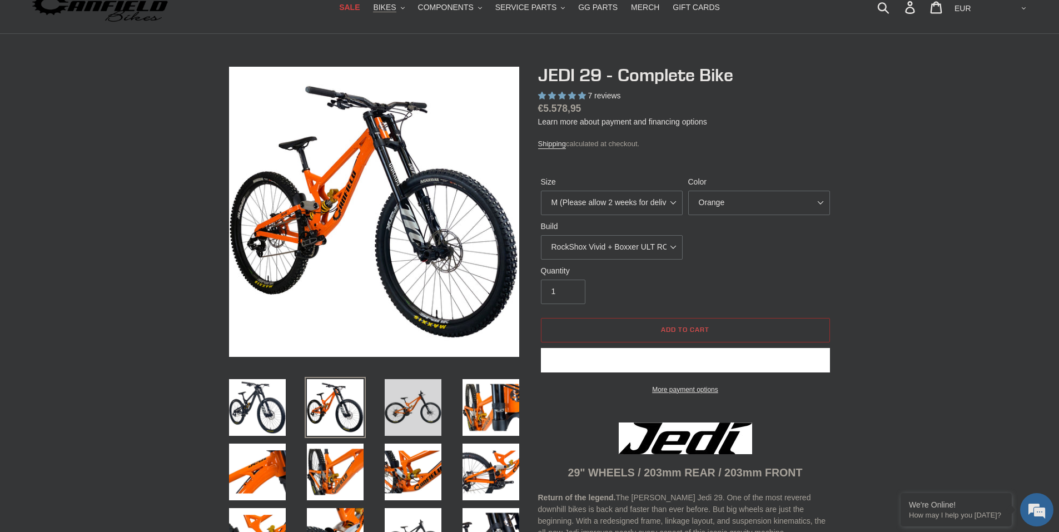
select select "highest-rating"
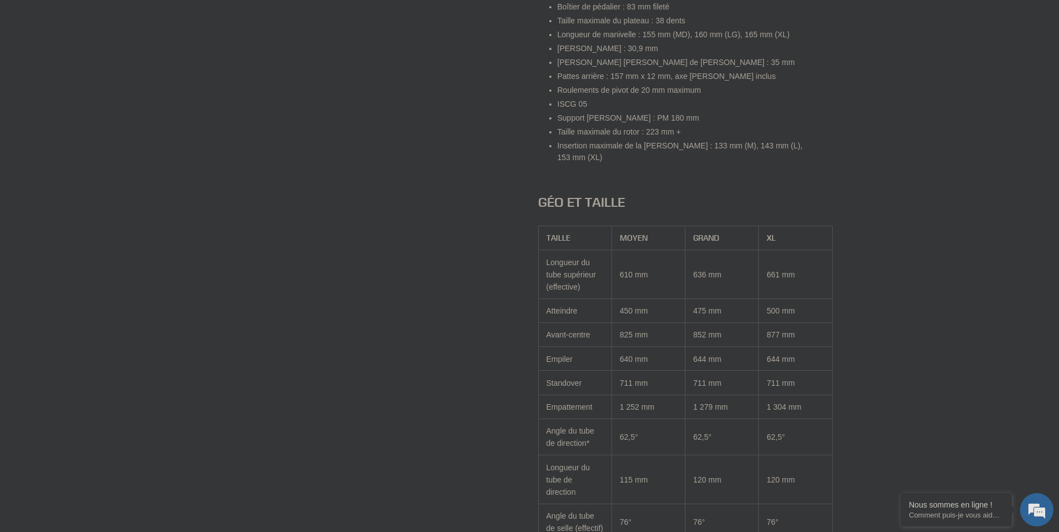
scroll to position [1692, 0]
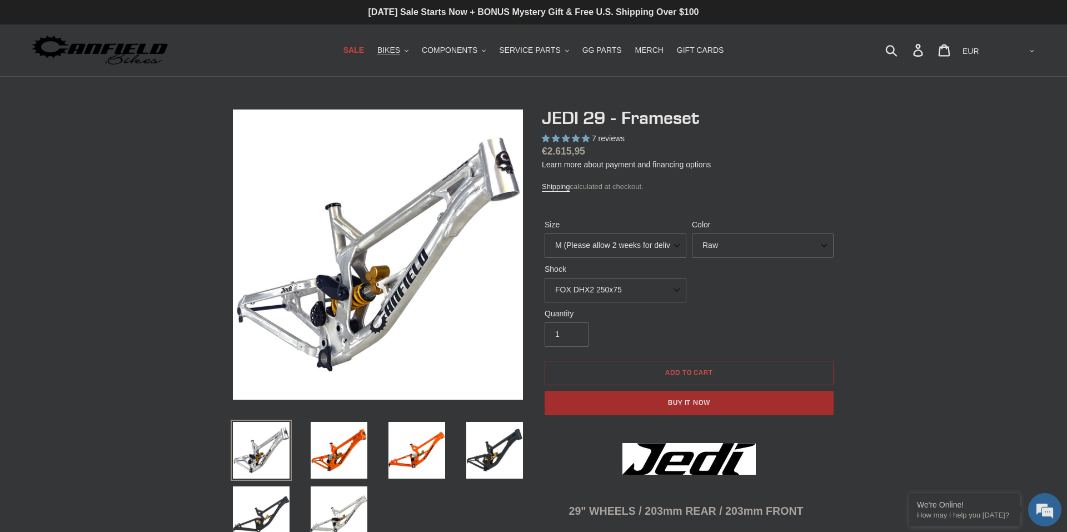
select select "highest-rating"
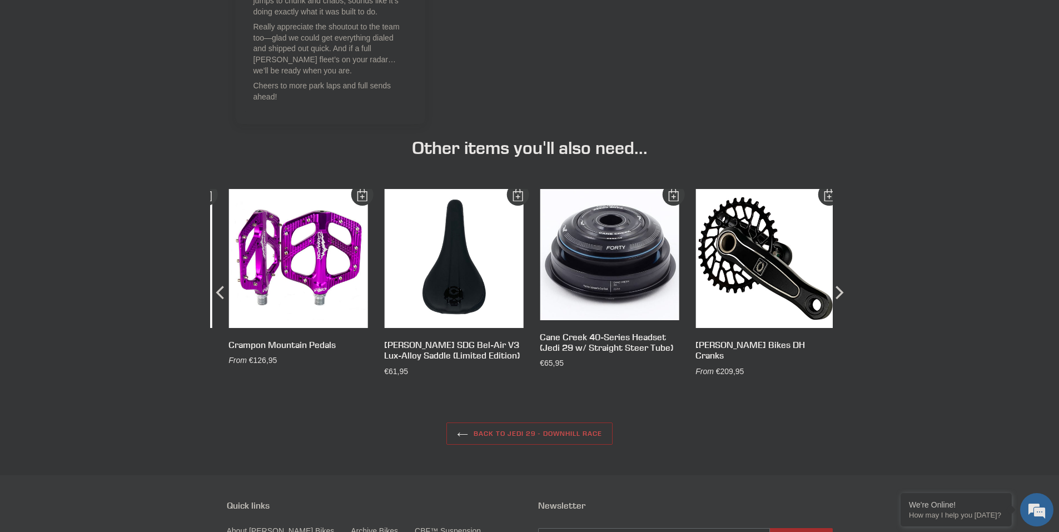
scroll to position [3245, 0]
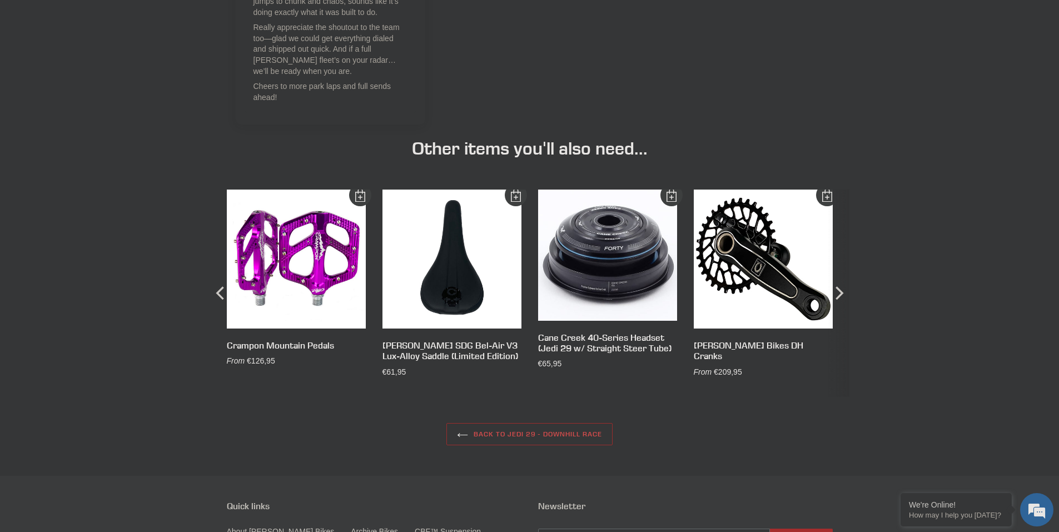
click at [839, 292] on icon "Next" at bounding box center [838, 293] width 13 height 124
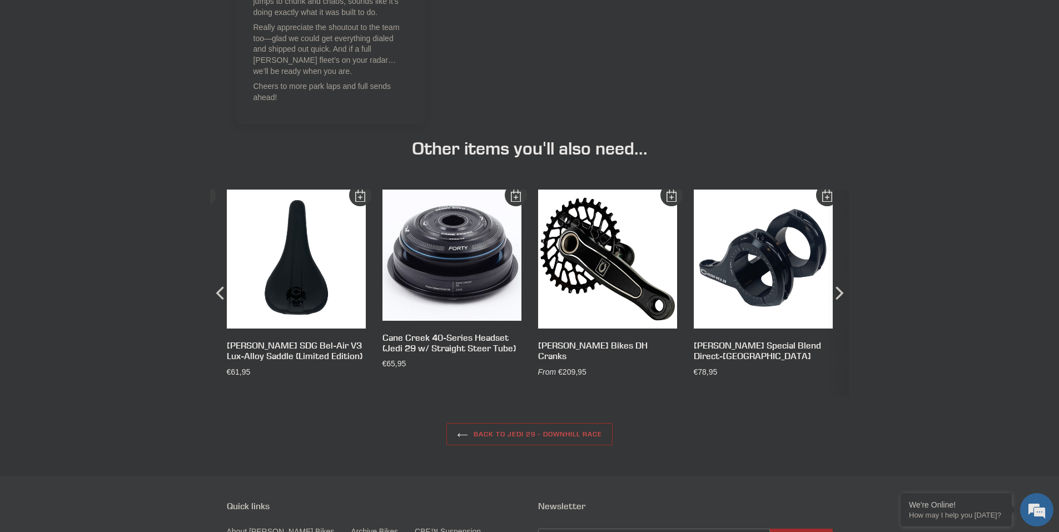
click at [839, 292] on icon "Next" at bounding box center [838, 293] width 13 height 124
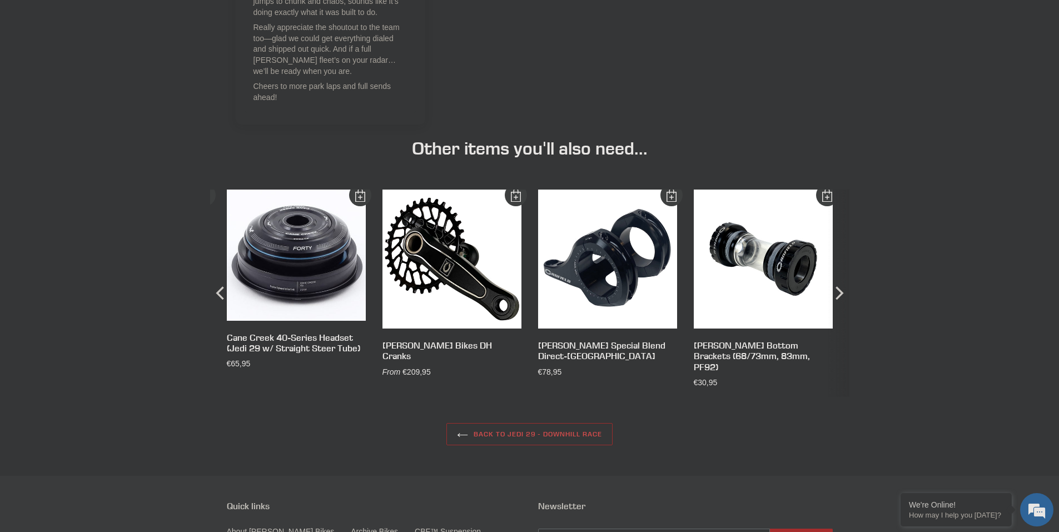
click at [839, 292] on icon "Next" at bounding box center [838, 293] width 13 height 124
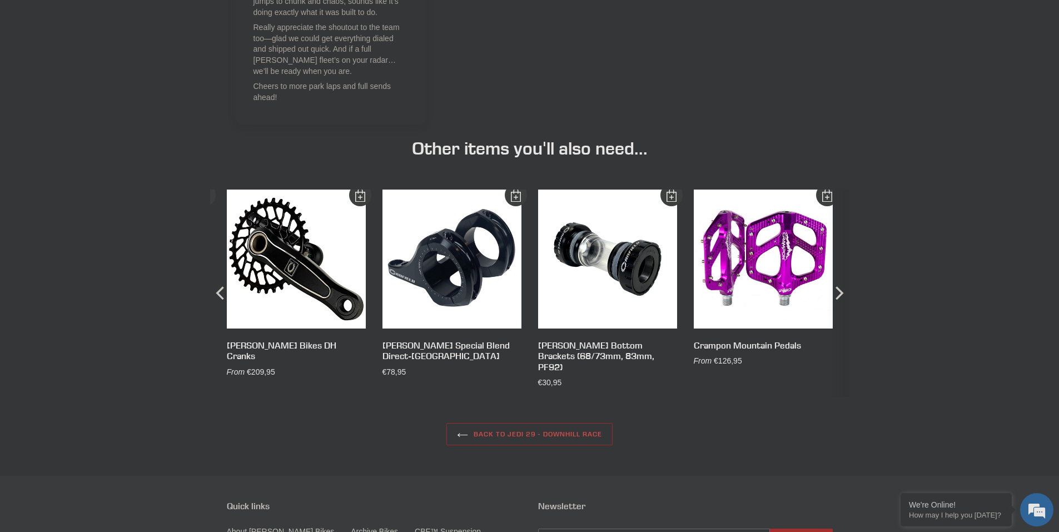
click at [840, 293] on icon "Next" at bounding box center [840, 292] width 8 height 13
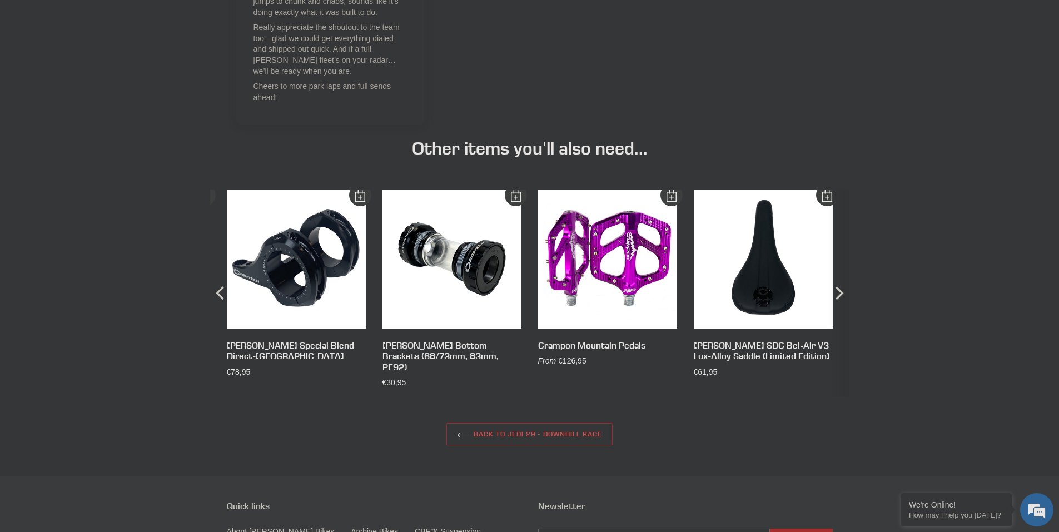
click at [837, 294] on icon "Next" at bounding box center [838, 293] width 13 height 124
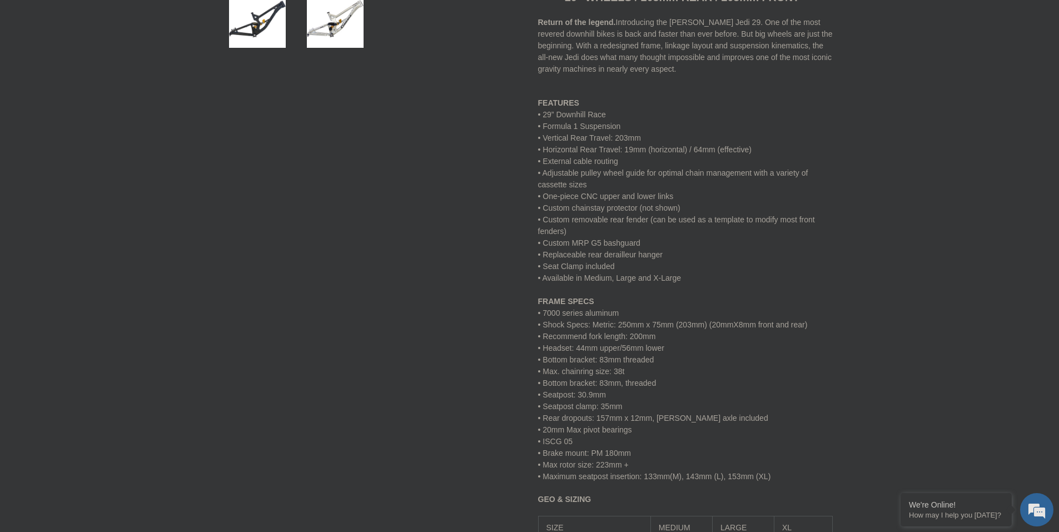
scroll to position [352, 0]
